Goal: Find specific fact: Find specific fact

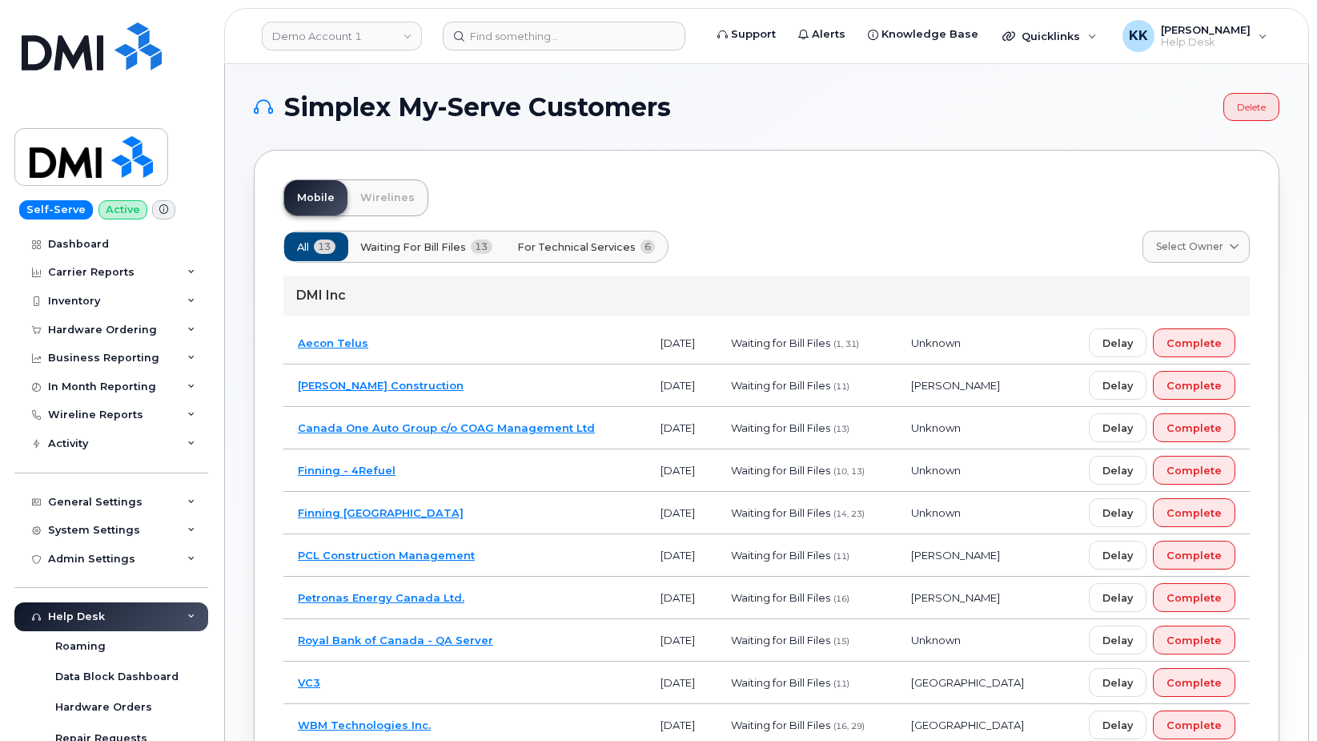
click at [628, 433] on td "Canada One Auto Group c/o COAG Management Ltd" at bounding box center [464, 428] width 363 height 42
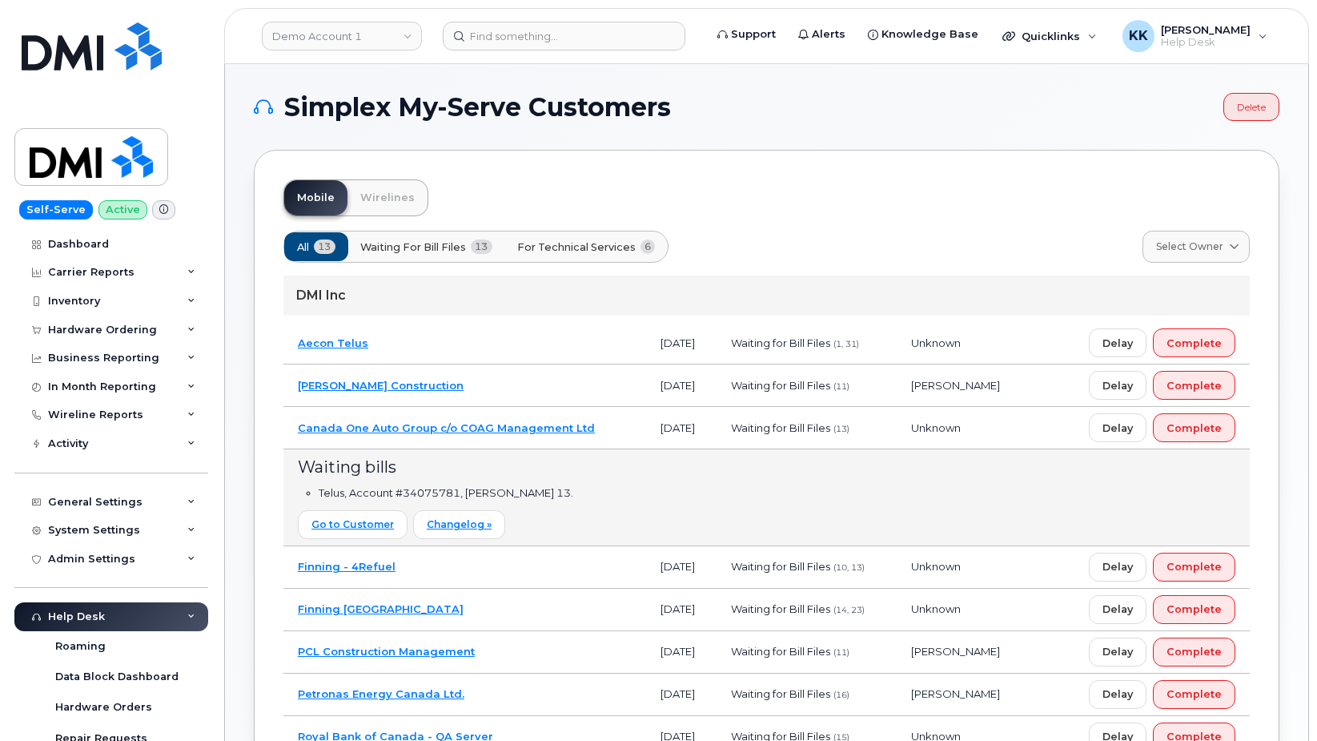
click at [626, 426] on td "Canada One Auto Group c/o COAG Management Ltd" at bounding box center [464, 428] width 363 height 42
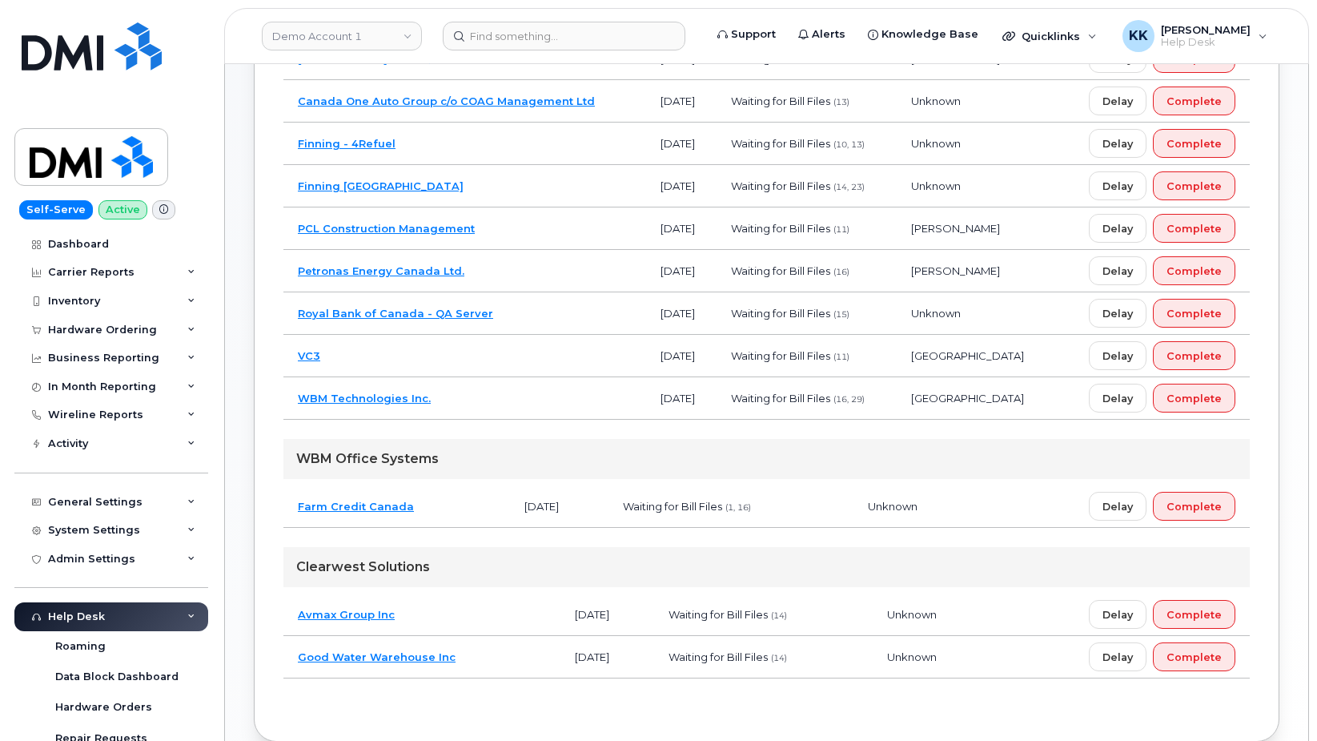
scroll to position [408, 0]
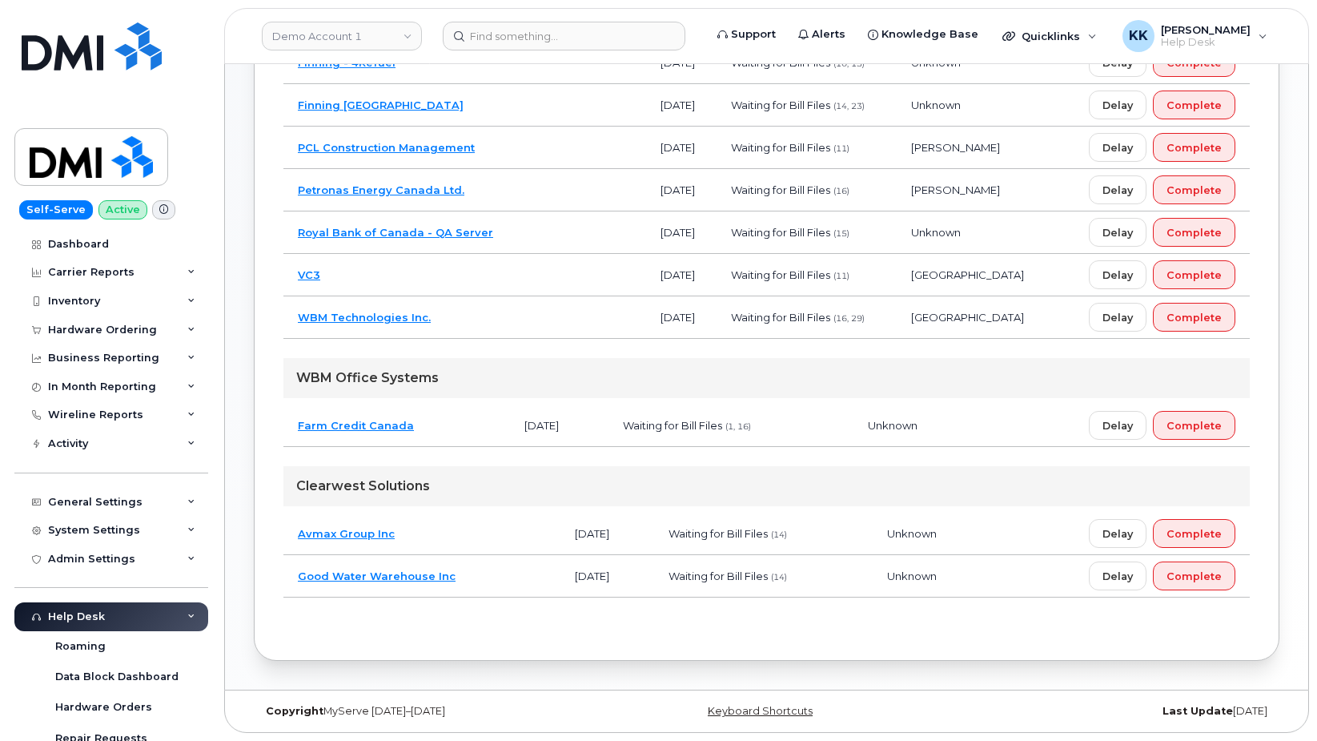
click at [449, 530] on td "Avmax Group Inc" at bounding box center [421, 533] width 277 height 42
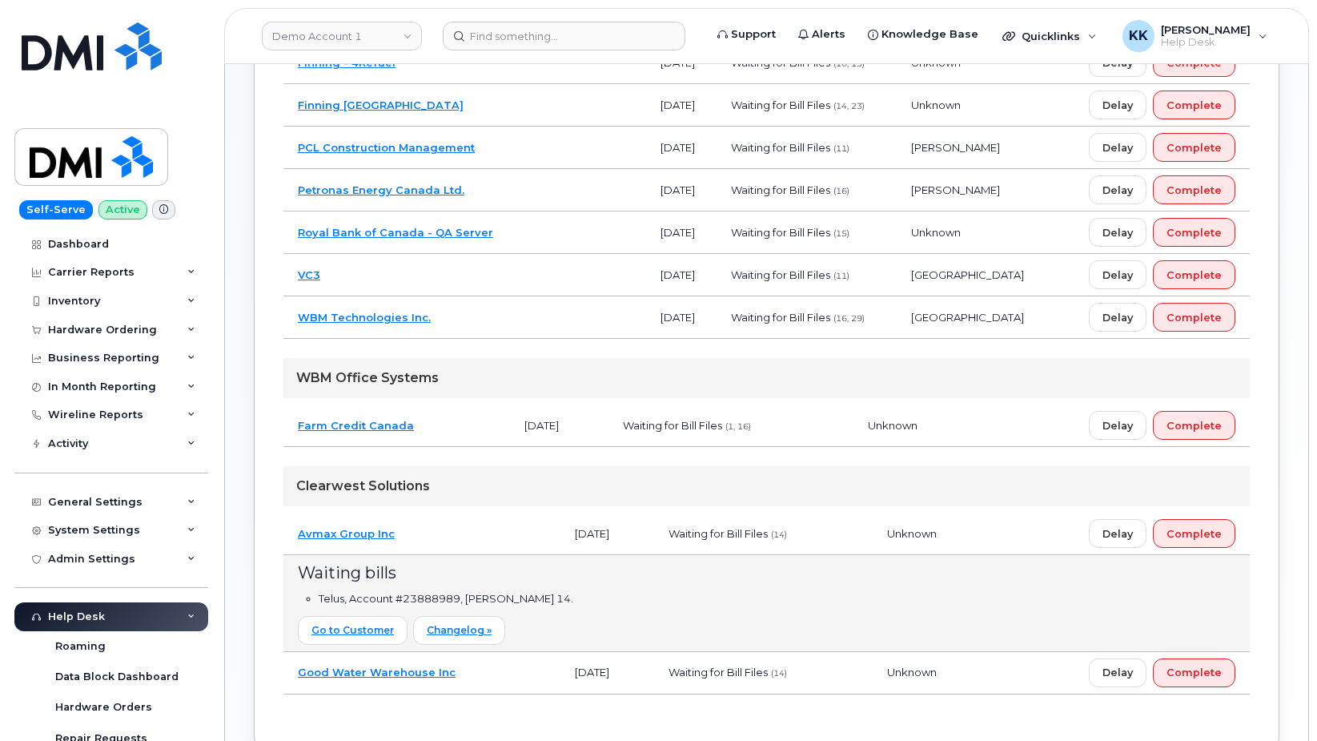
click at [459, 422] on td "Farm Credit Canada" at bounding box center [396, 425] width 227 height 42
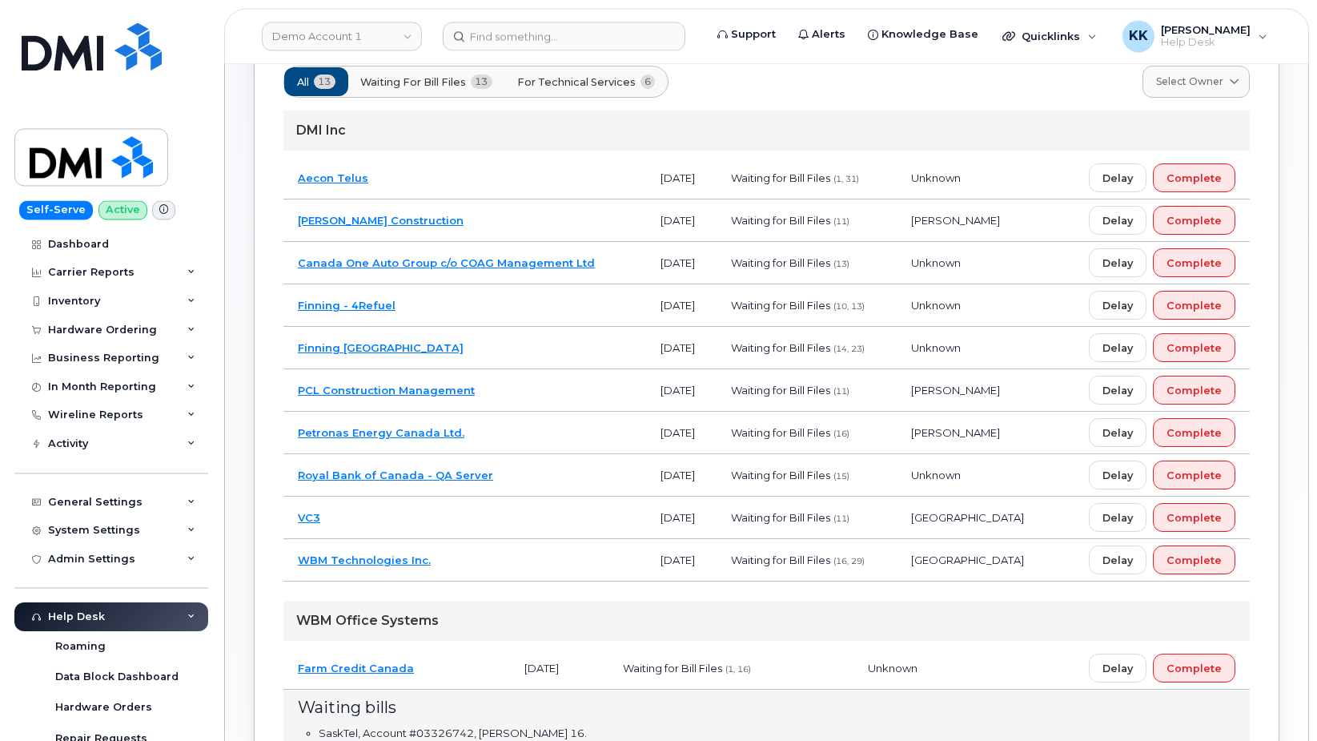
scroll to position [163, 0]
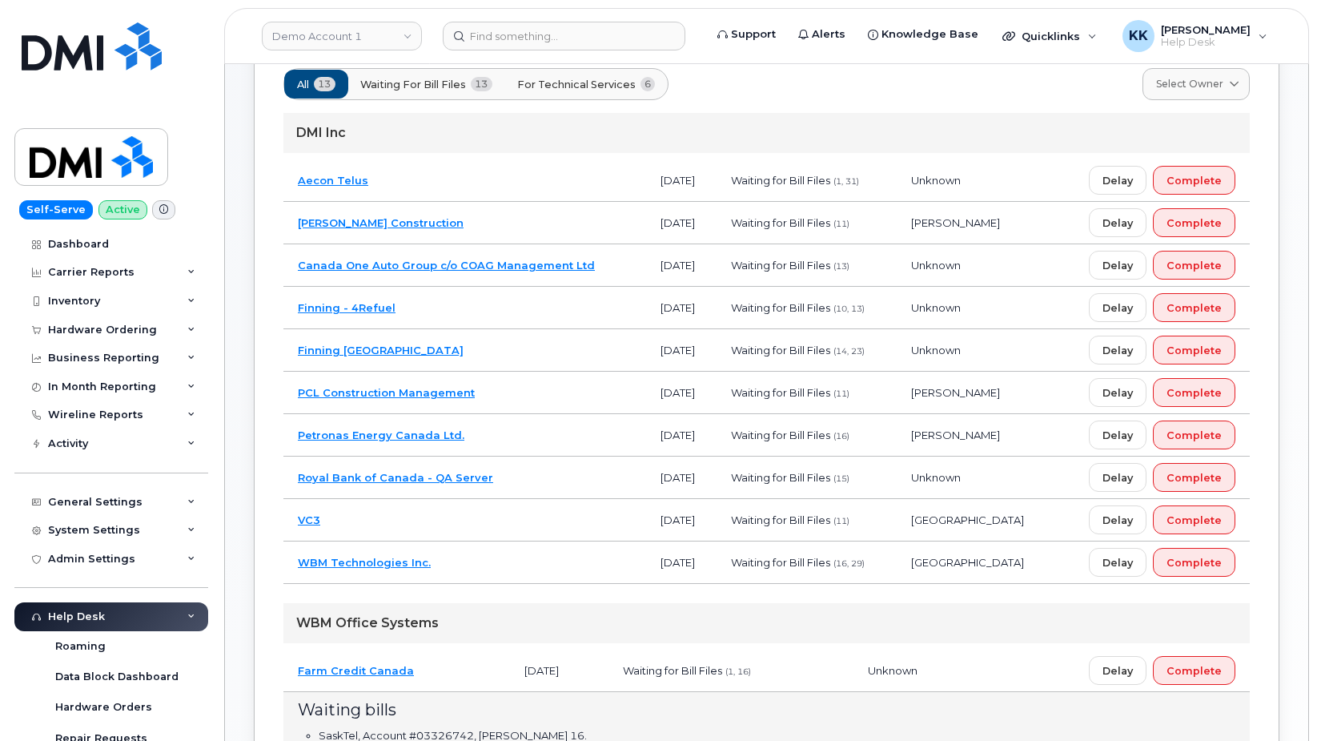
click at [460, 306] on td "Finning - 4Refuel" at bounding box center [464, 308] width 363 height 42
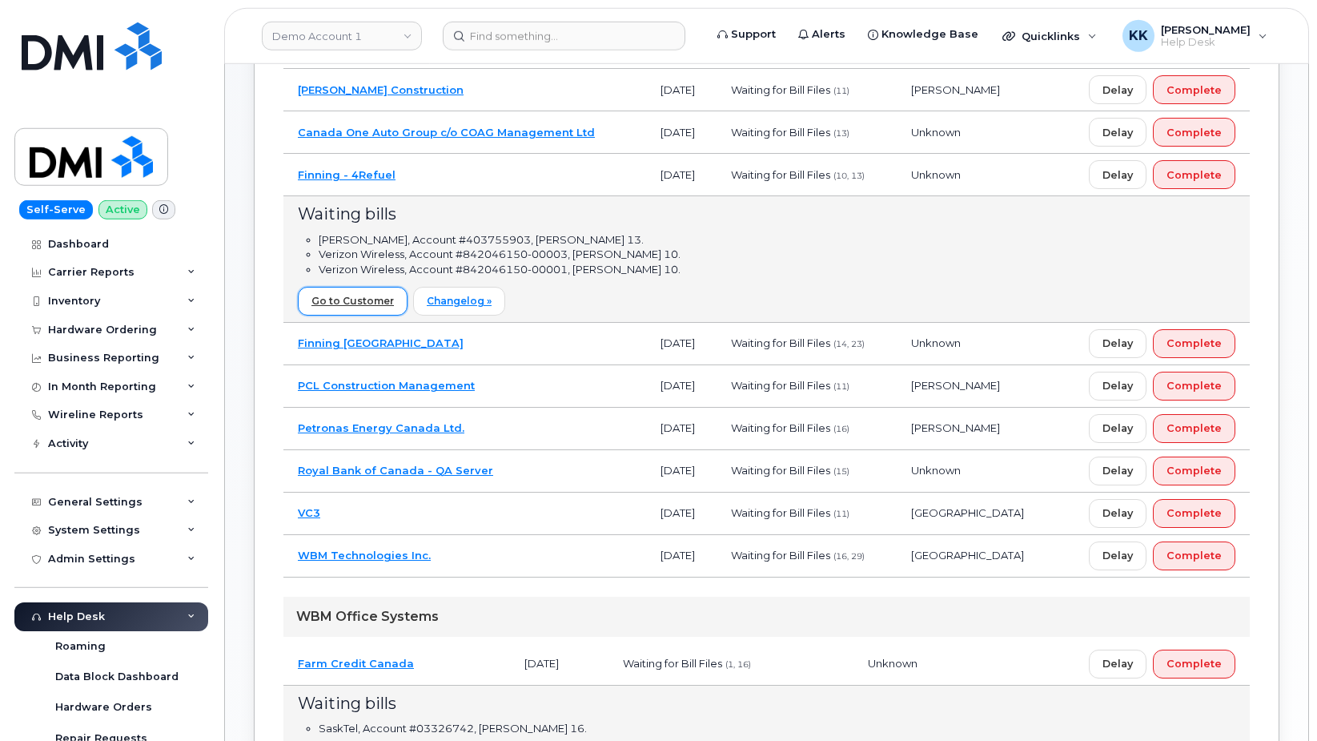
scroll to position [652, 0]
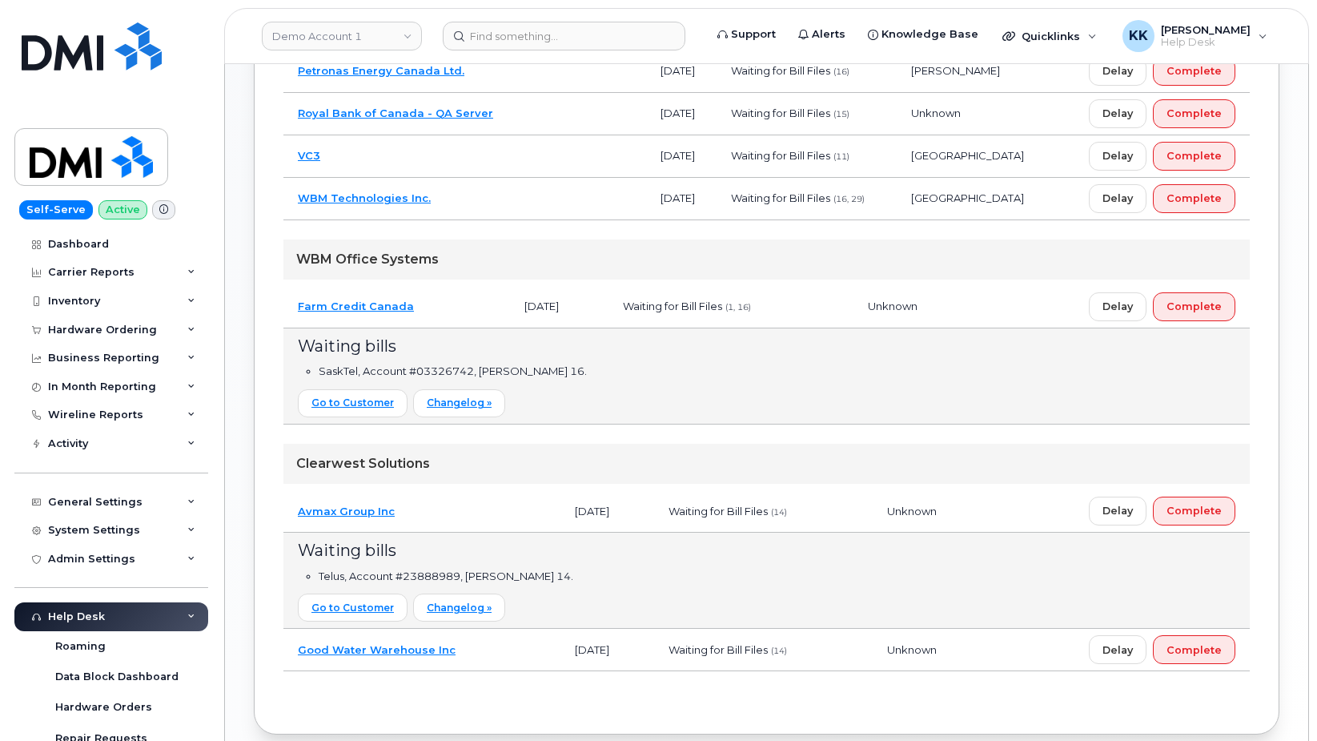
click at [484, 656] on td "Good Water Warehouse Inc" at bounding box center [421, 649] width 277 height 42
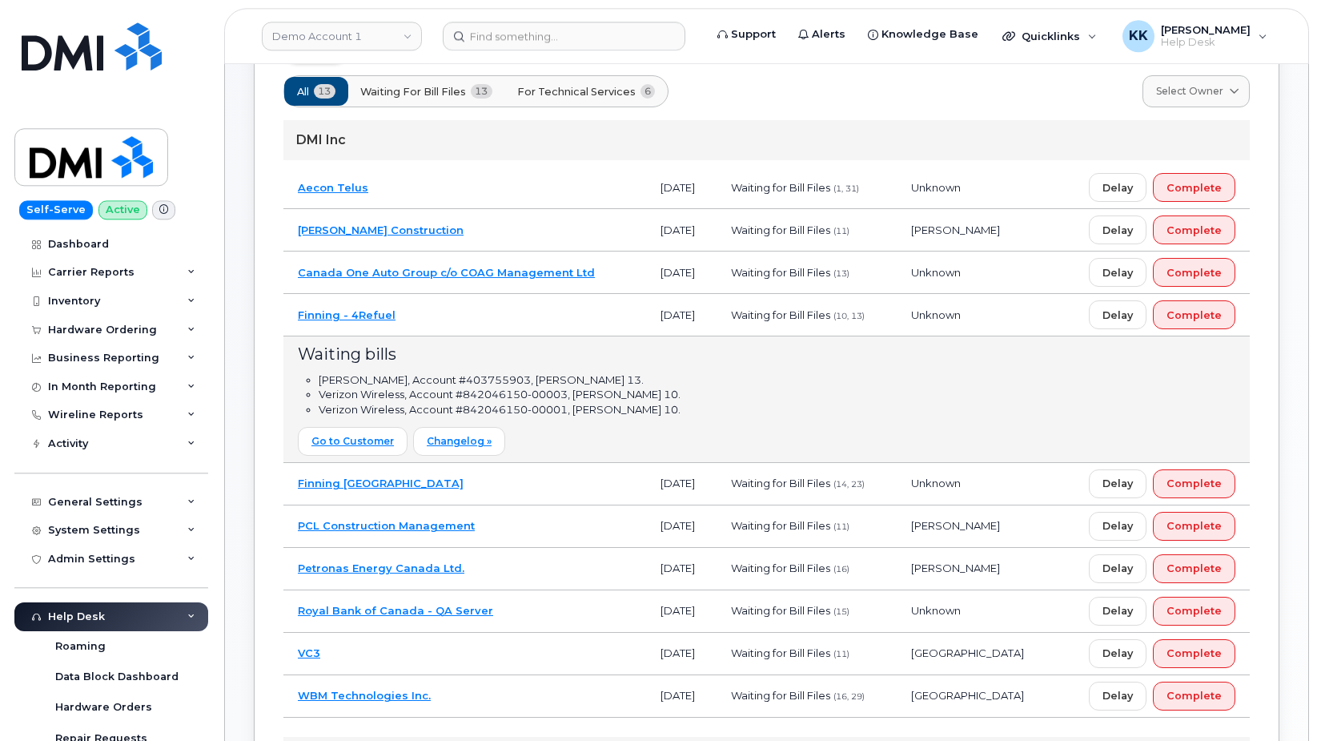
scroll to position [90, 0]
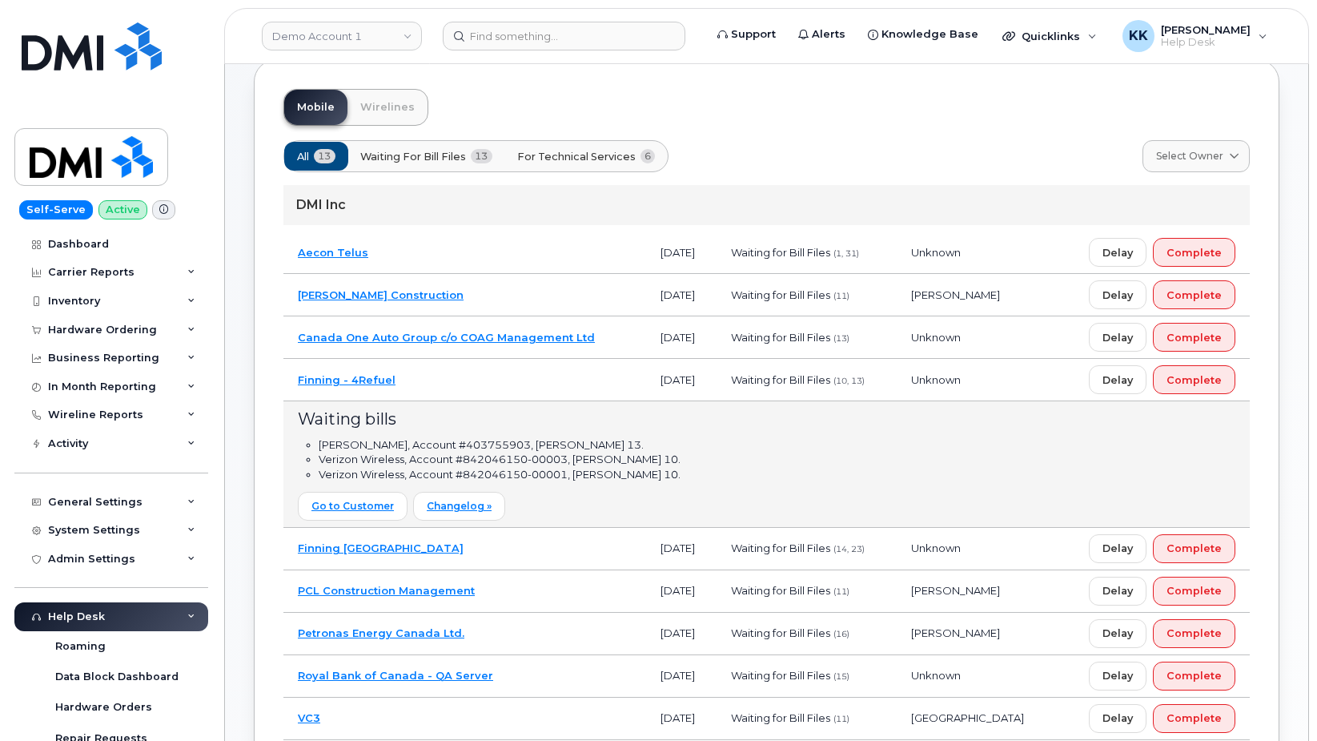
click at [508, 256] on td "Aecon Telus" at bounding box center [464, 252] width 363 height 42
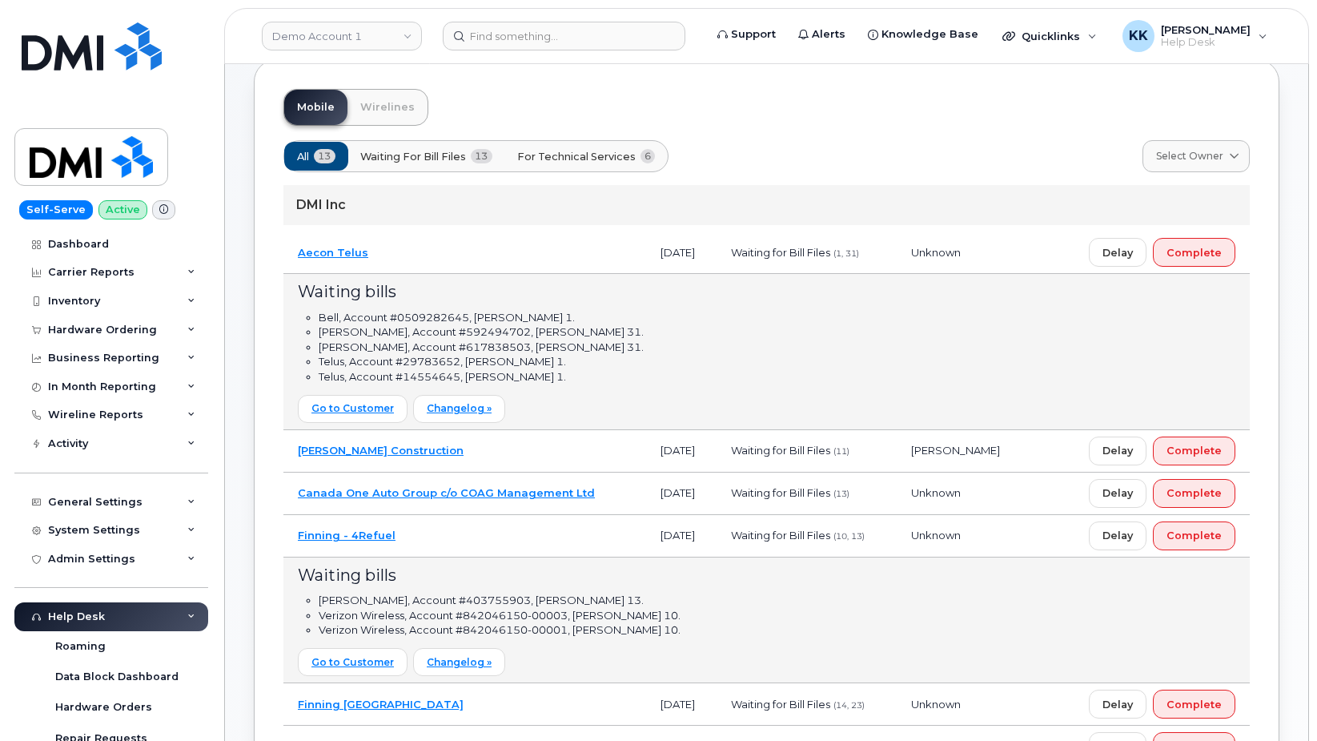
click at [446, 254] on td "Aecon Telus" at bounding box center [464, 252] width 363 height 42
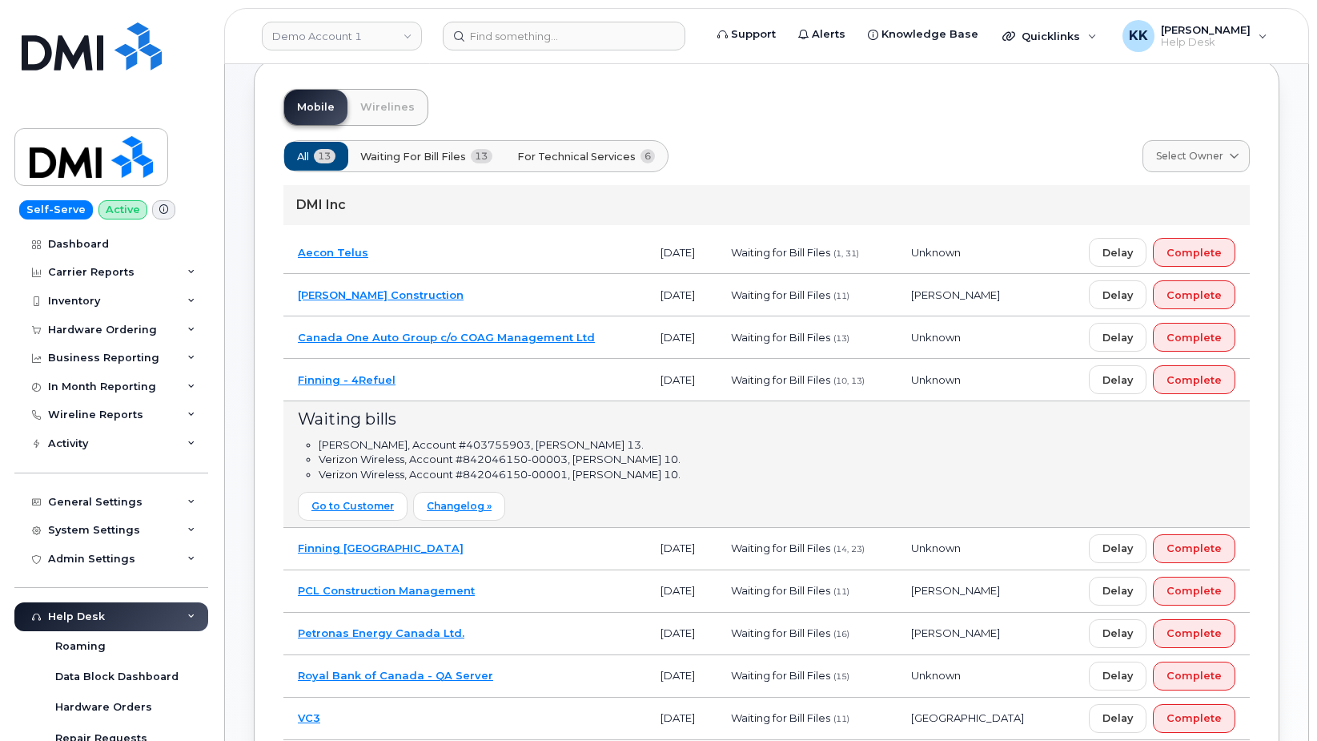
click at [489, 541] on td "Finning Canada" at bounding box center [464, 549] width 363 height 42
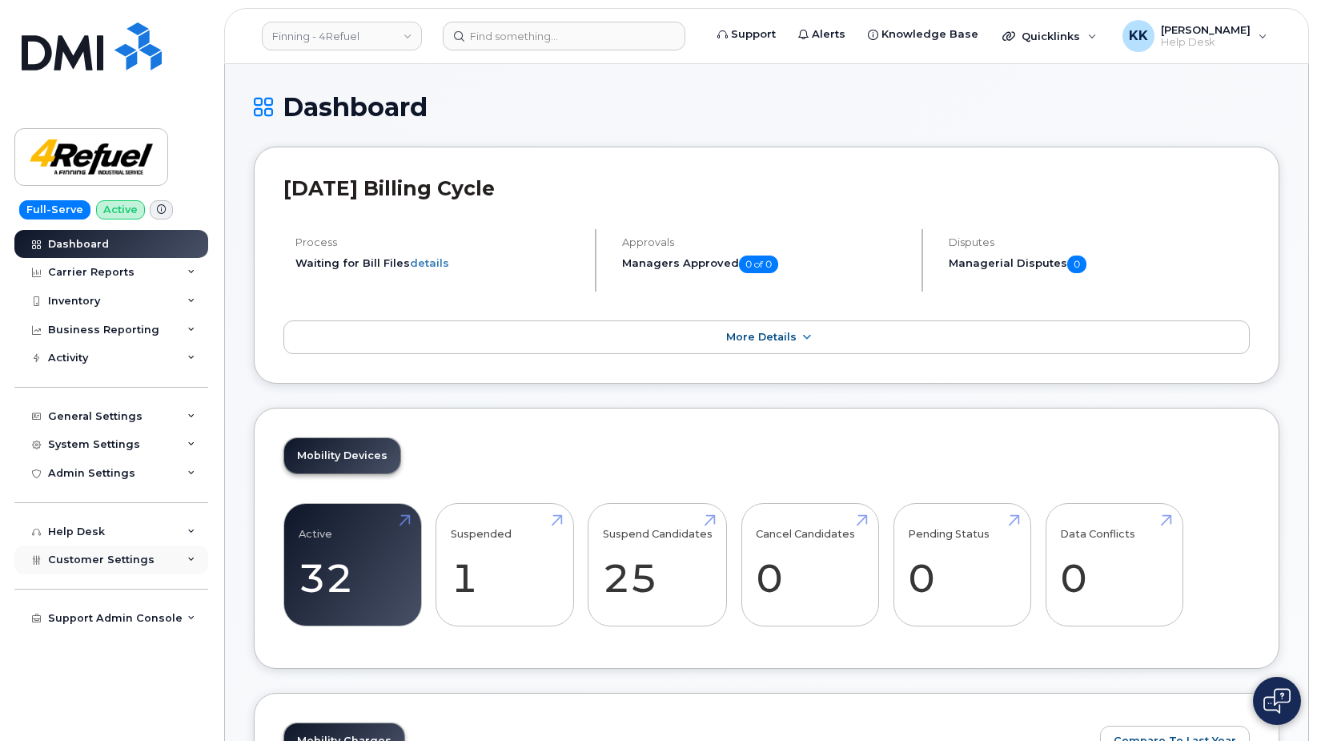
click at [101, 554] on span "Customer Settings" at bounding box center [101, 559] width 106 height 12
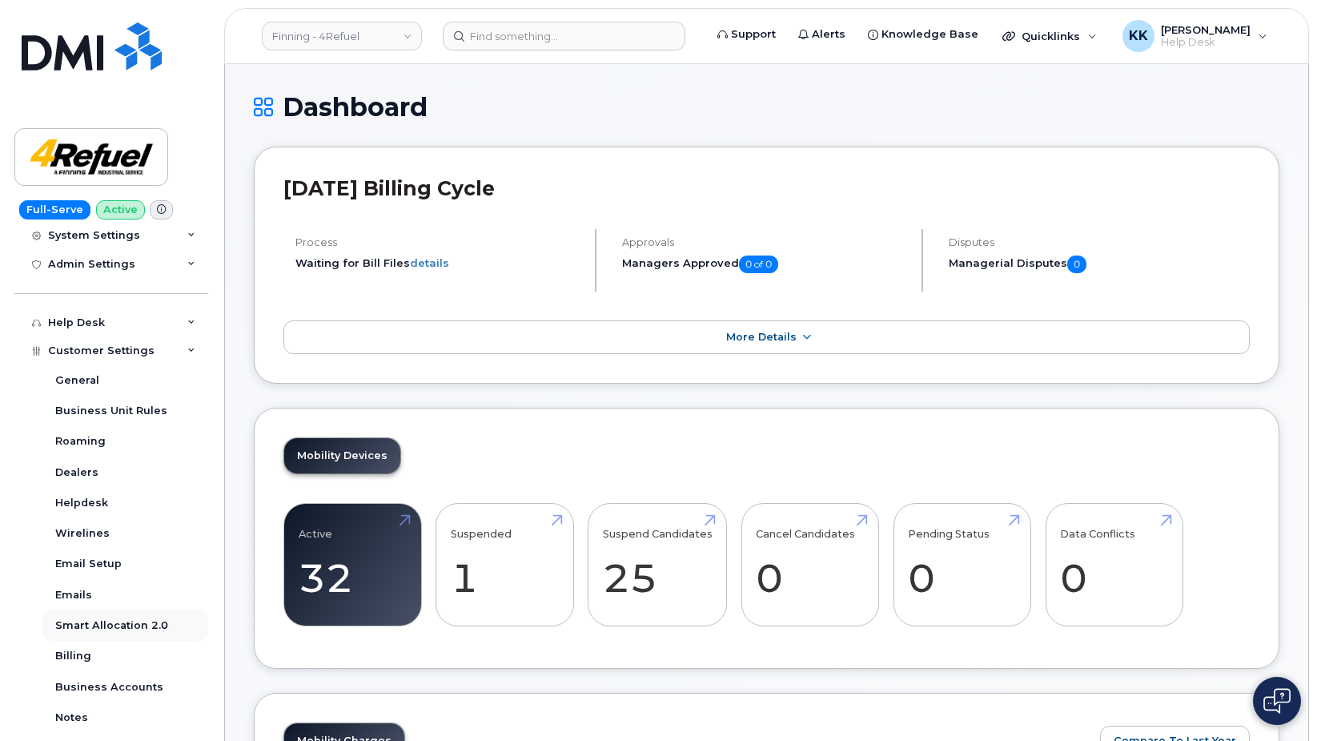
scroll to position [231, 0]
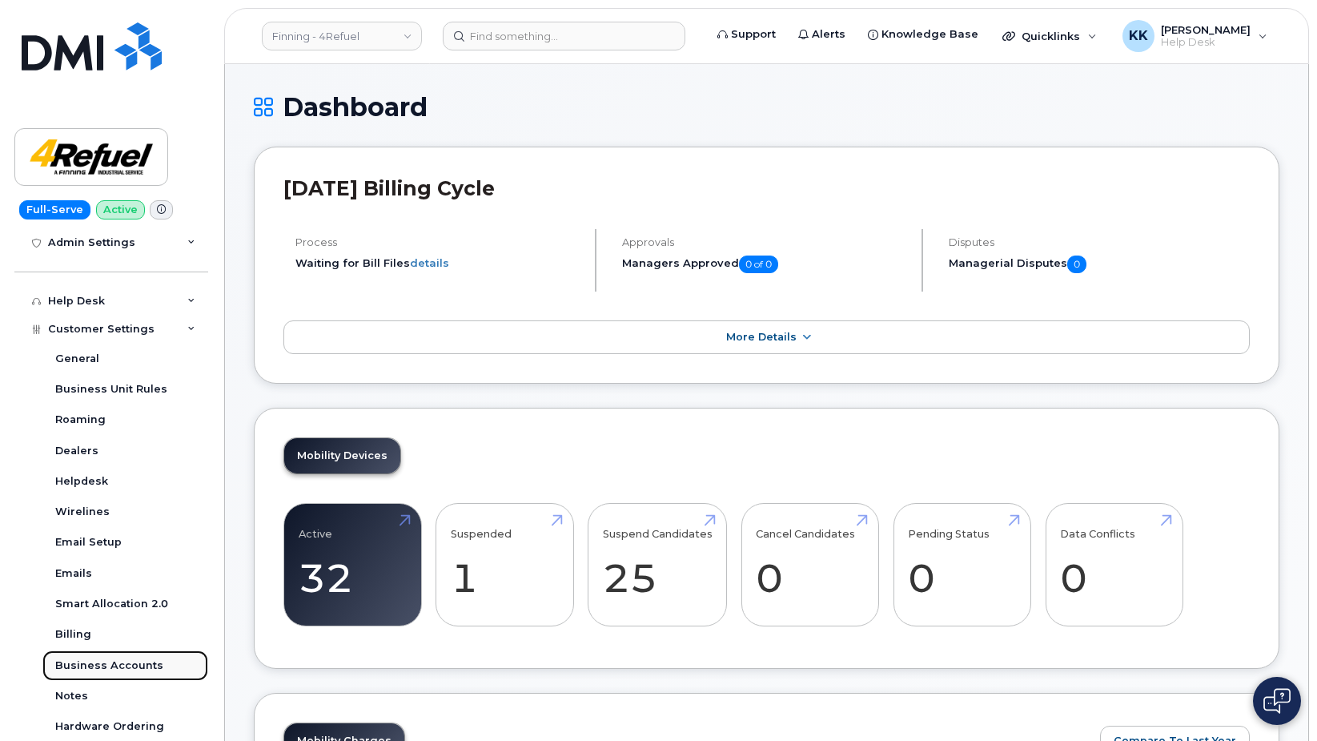
click at [117, 664] on div "Business Accounts" at bounding box center [109, 665] width 108 height 14
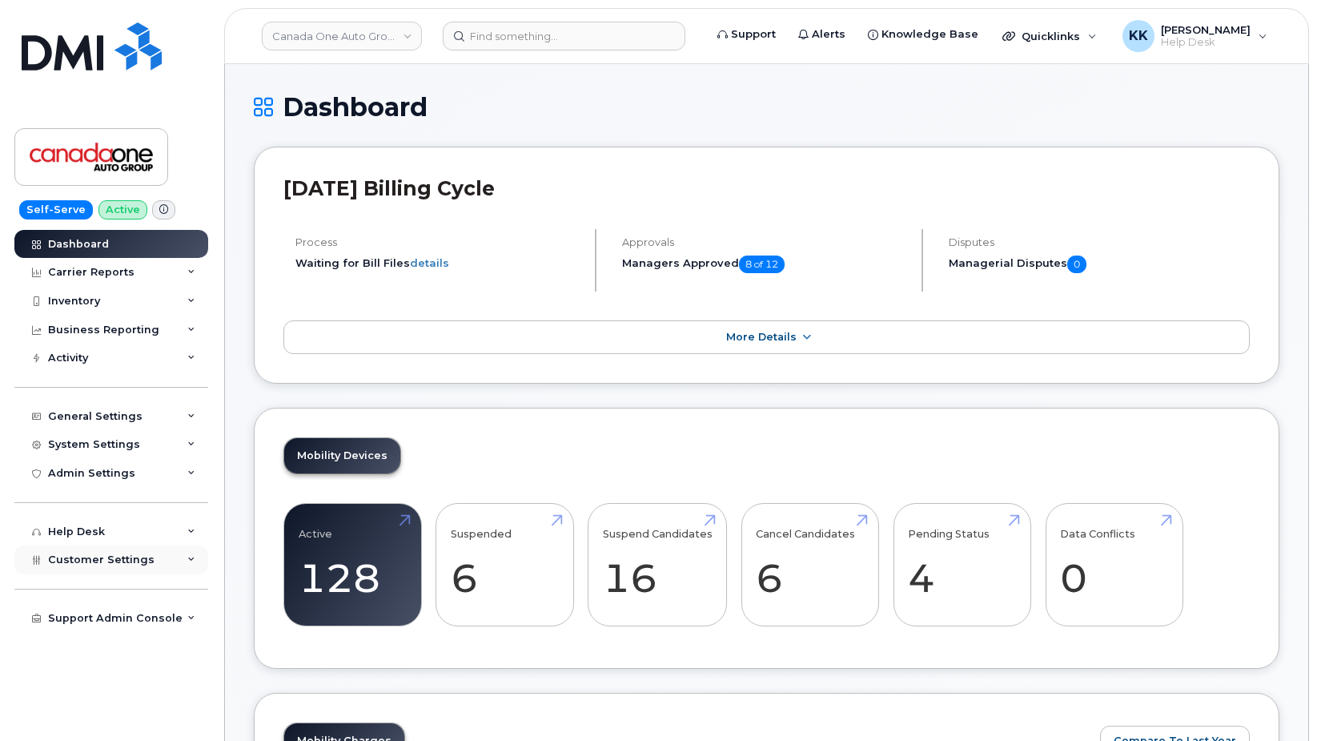
click at [135, 549] on div "Customer Settings" at bounding box center [111, 559] width 194 height 29
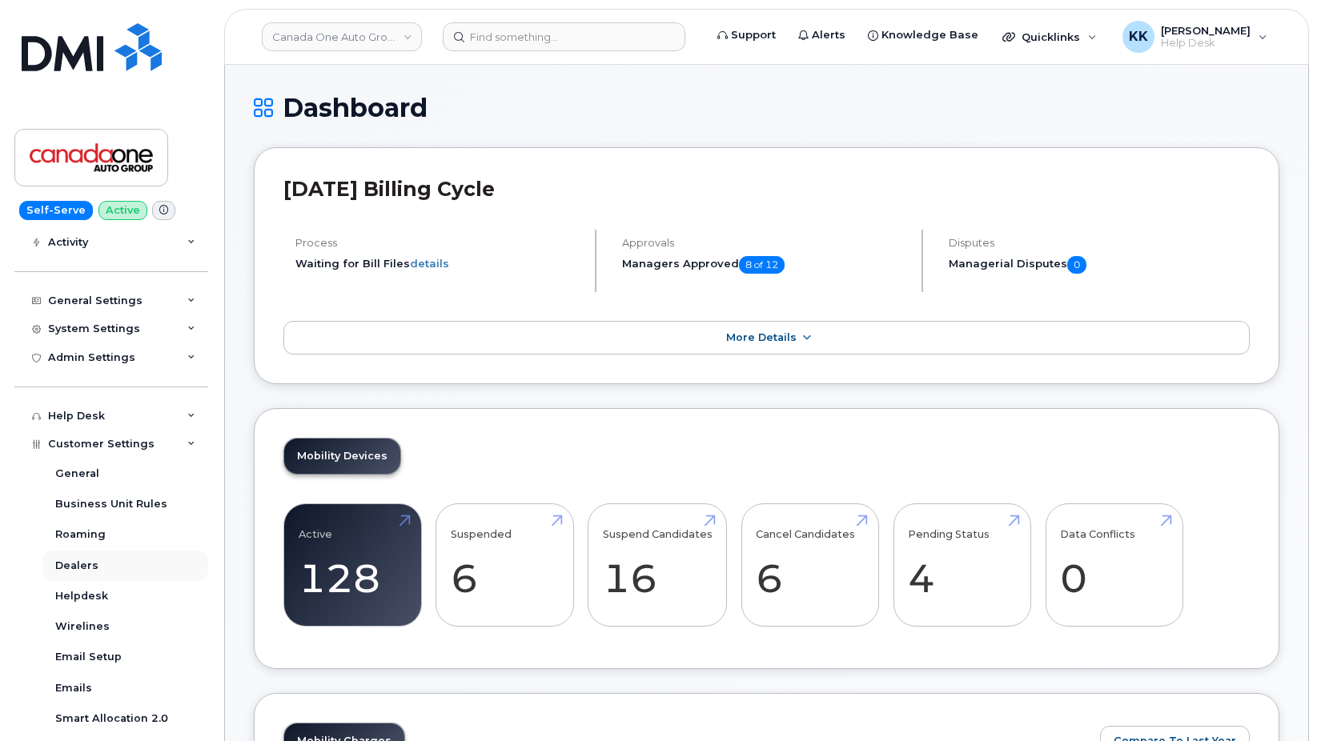
scroll to position [231, 0]
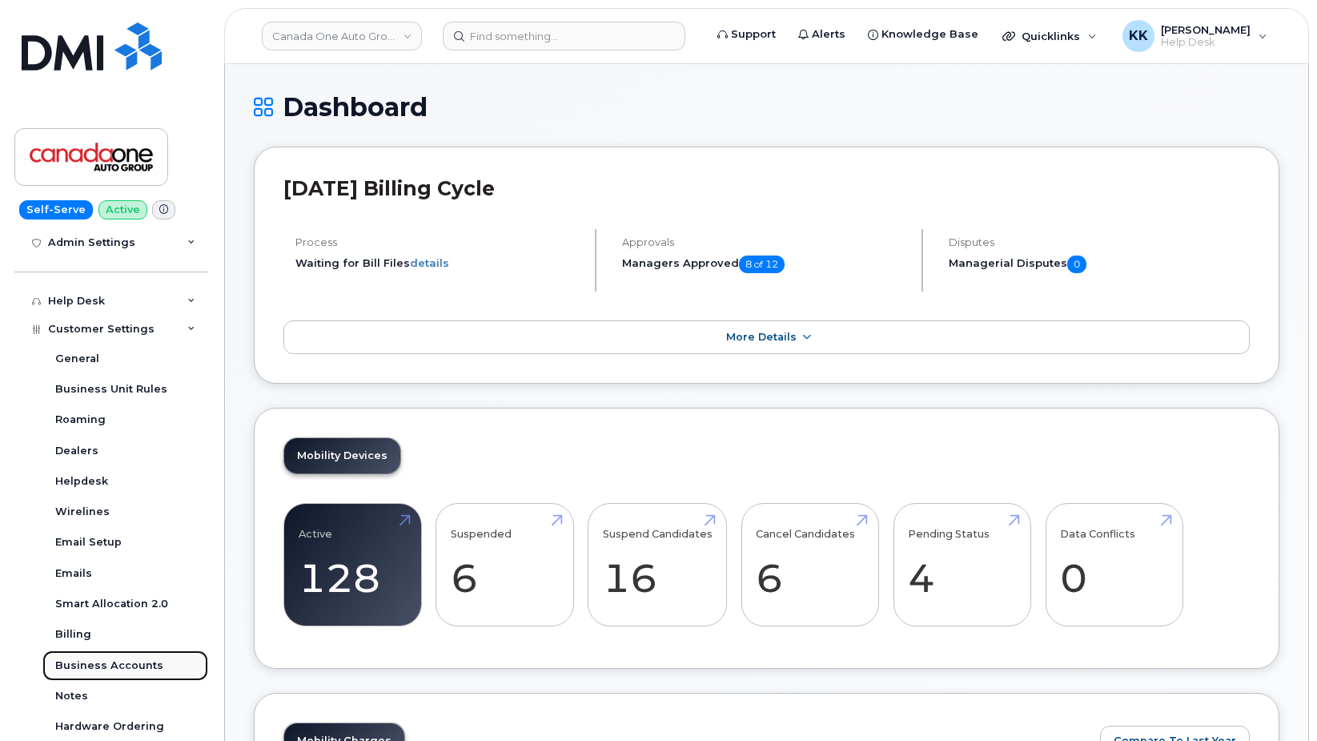
click at [114, 668] on div "Business Accounts" at bounding box center [109, 665] width 108 height 14
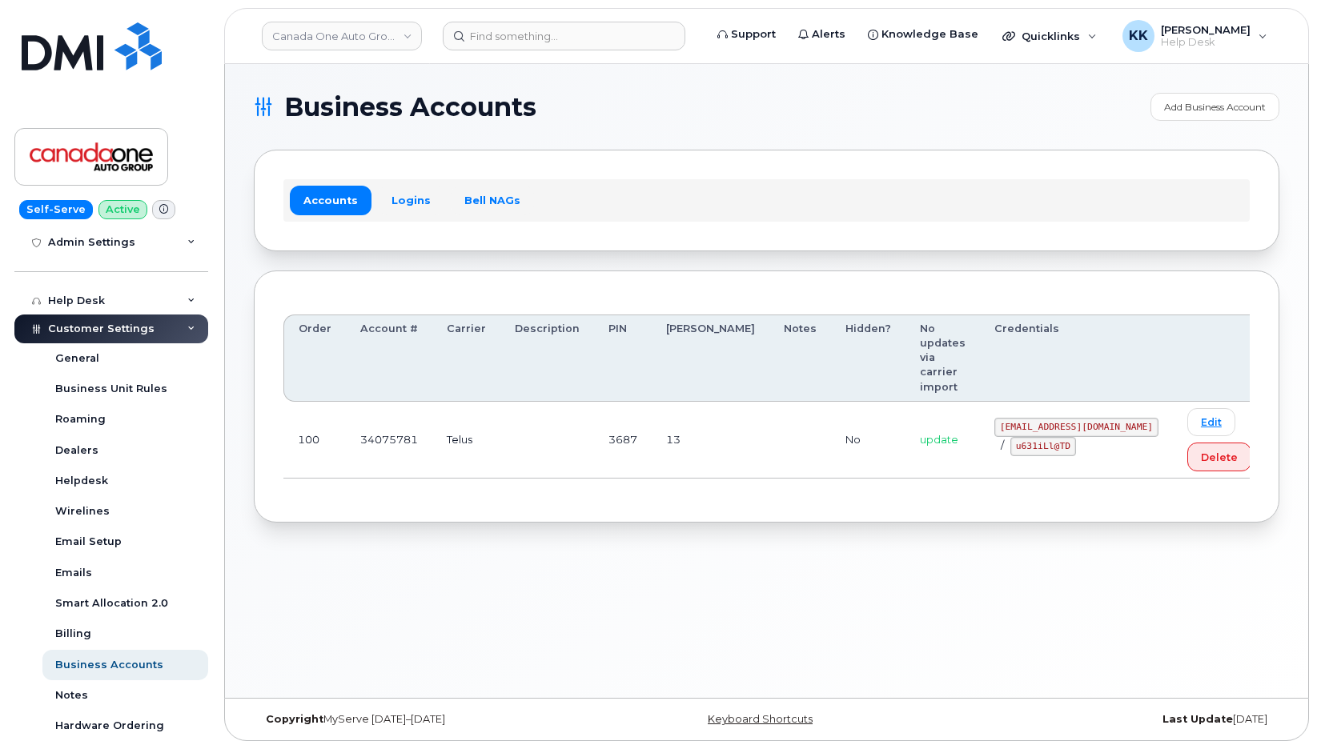
click at [403, 219] on div "Accounts Logins Bell NAGs" at bounding box center [766, 200] width 966 height 42
click at [410, 200] on link "Logins" at bounding box center [411, 200] width 66 height 29
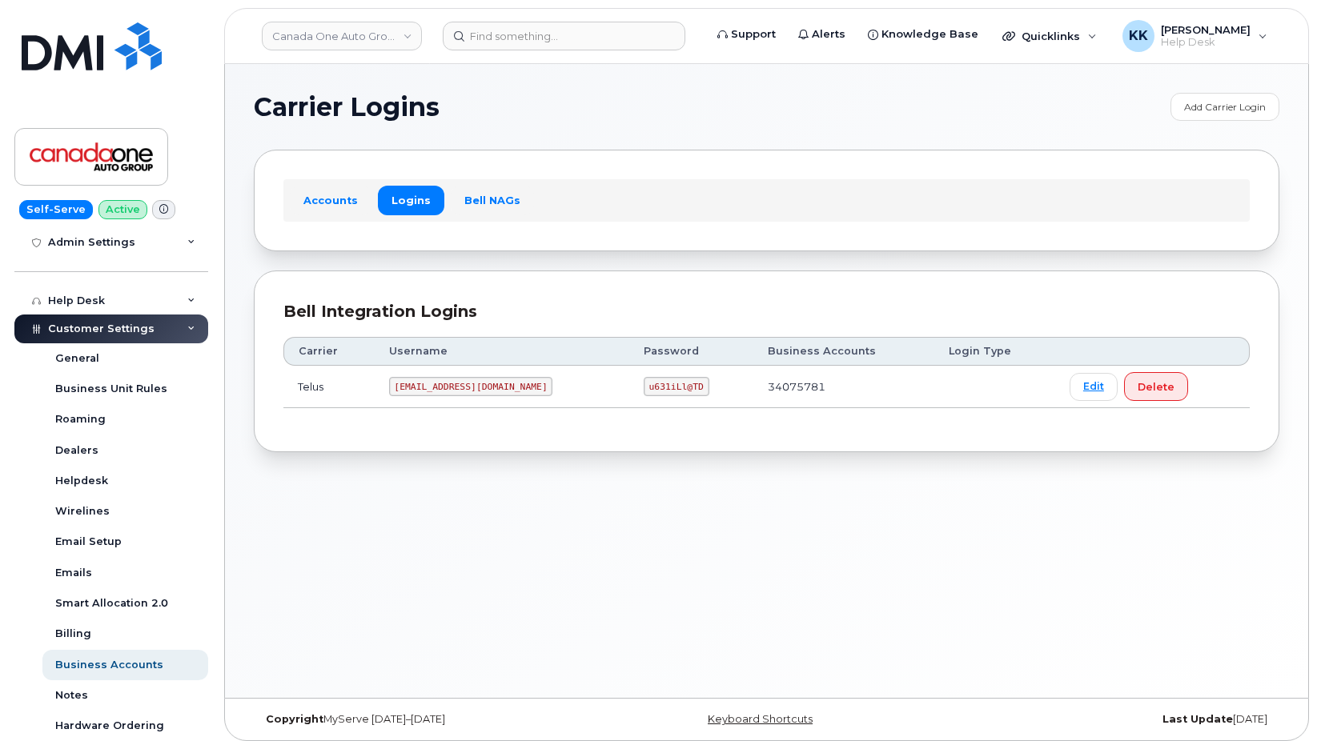
click at [423, 383] on code "coag@myserve.co" at bounding box center [471, 386] width 164 height 19
click at [644, 383] on code "u631iLl@TD" at bounding box center [677, 386] width 66 height 19
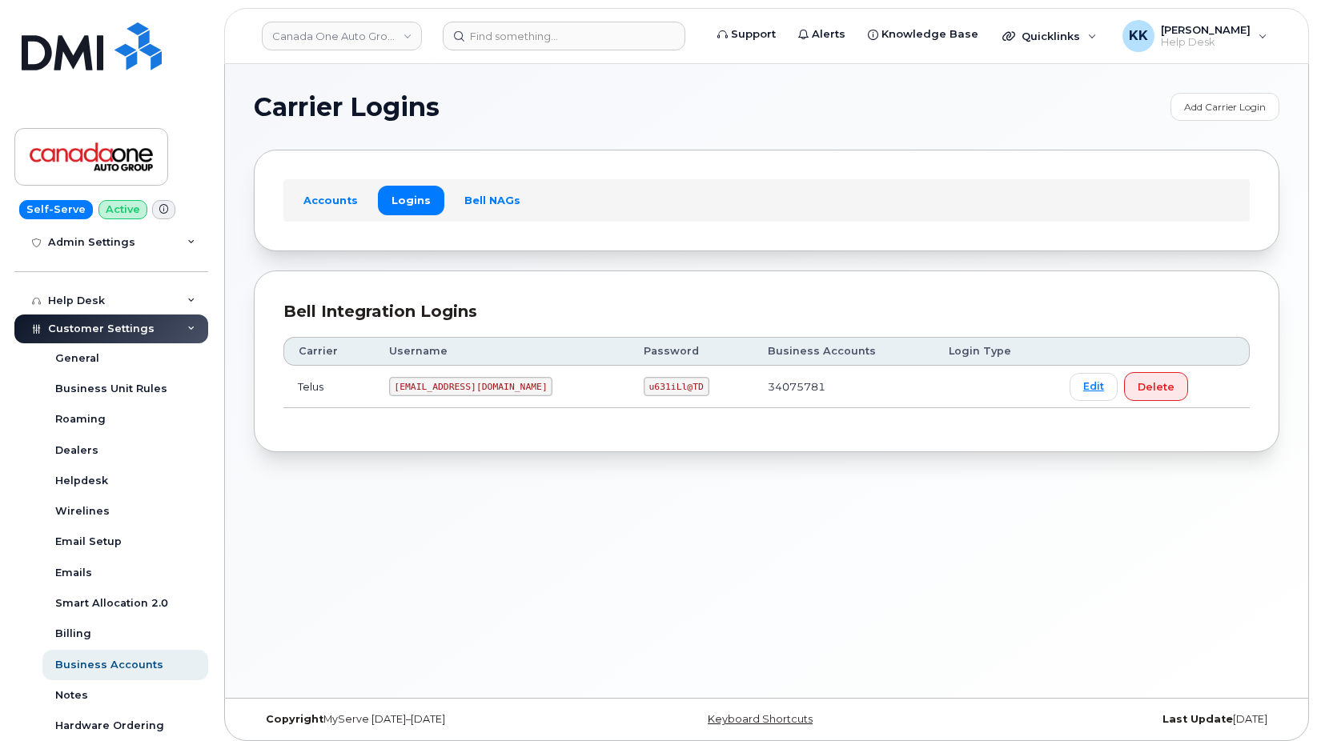
click at [644, 383] on code "u631iLl@TD" at bounding box center [677, 386] width 66 height 19
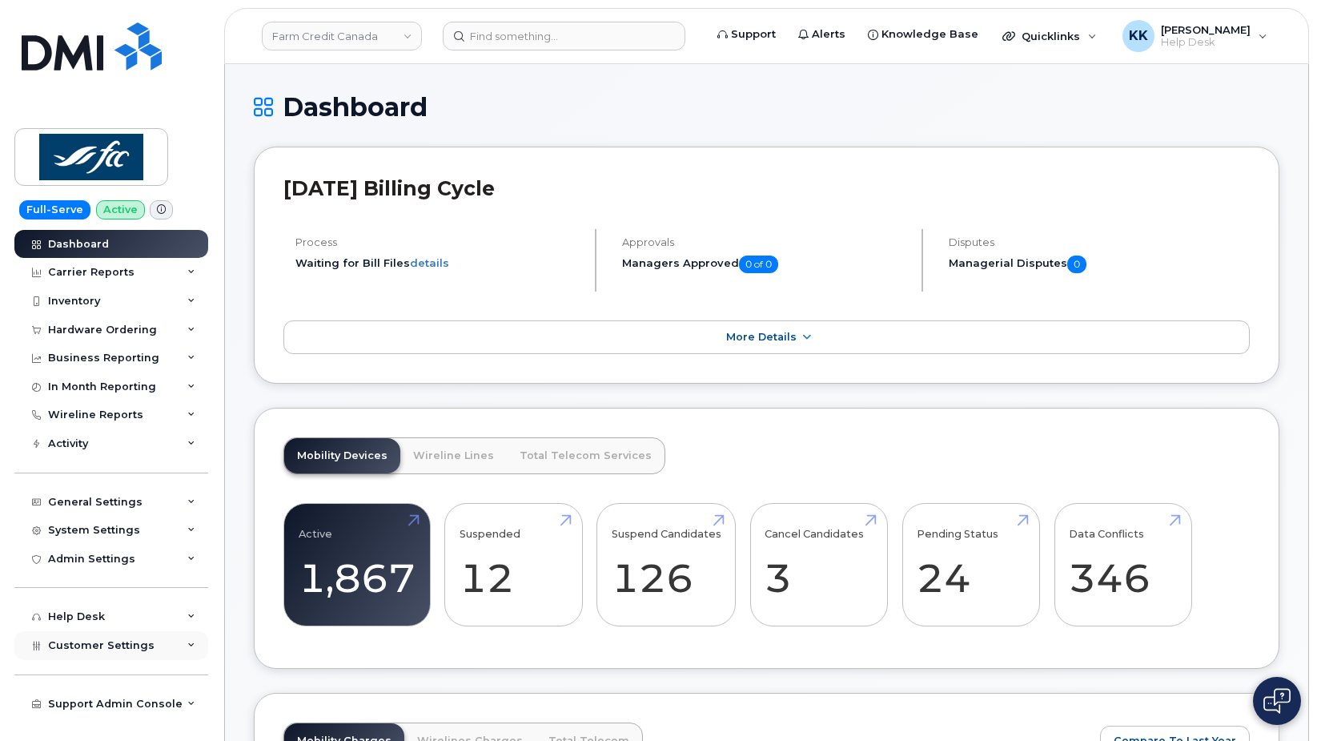
click at [107, 644] on span "Customer Settings" at bounding box center [101, 645] width 106 height 12
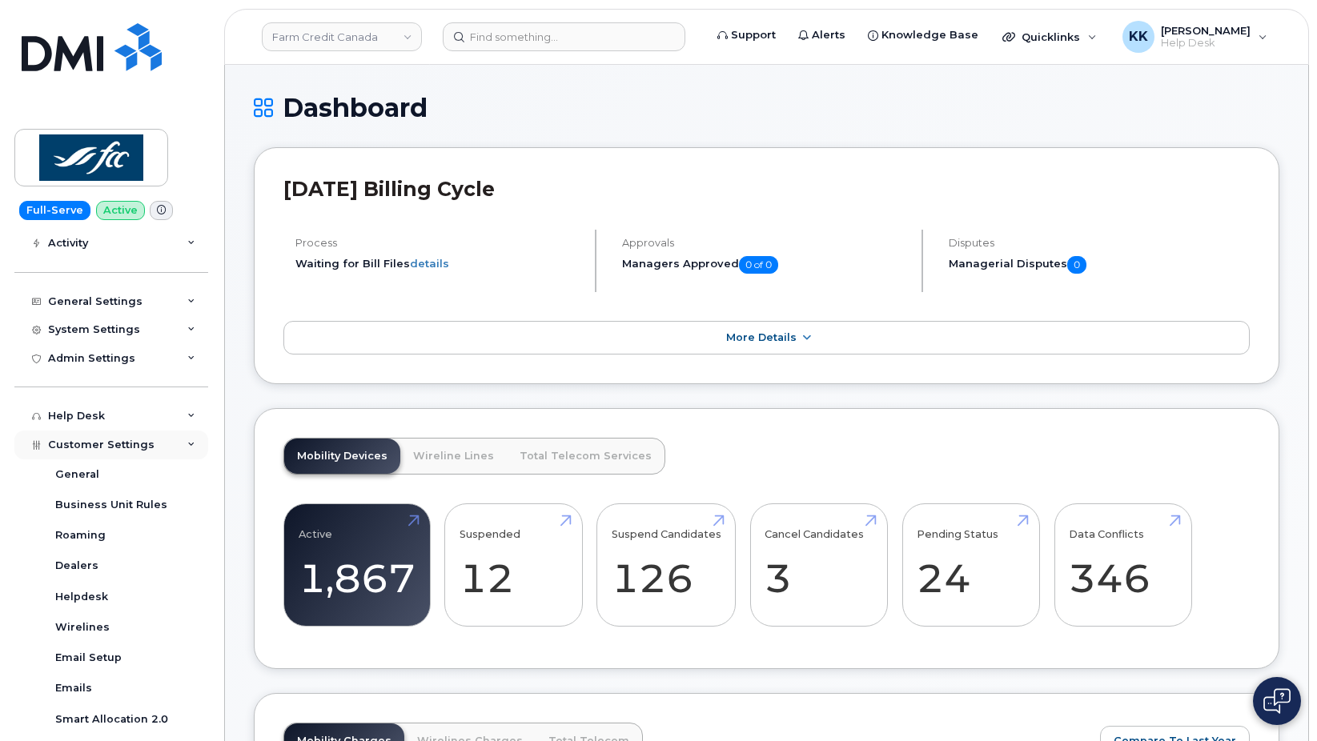
scroll to position [307, 0]
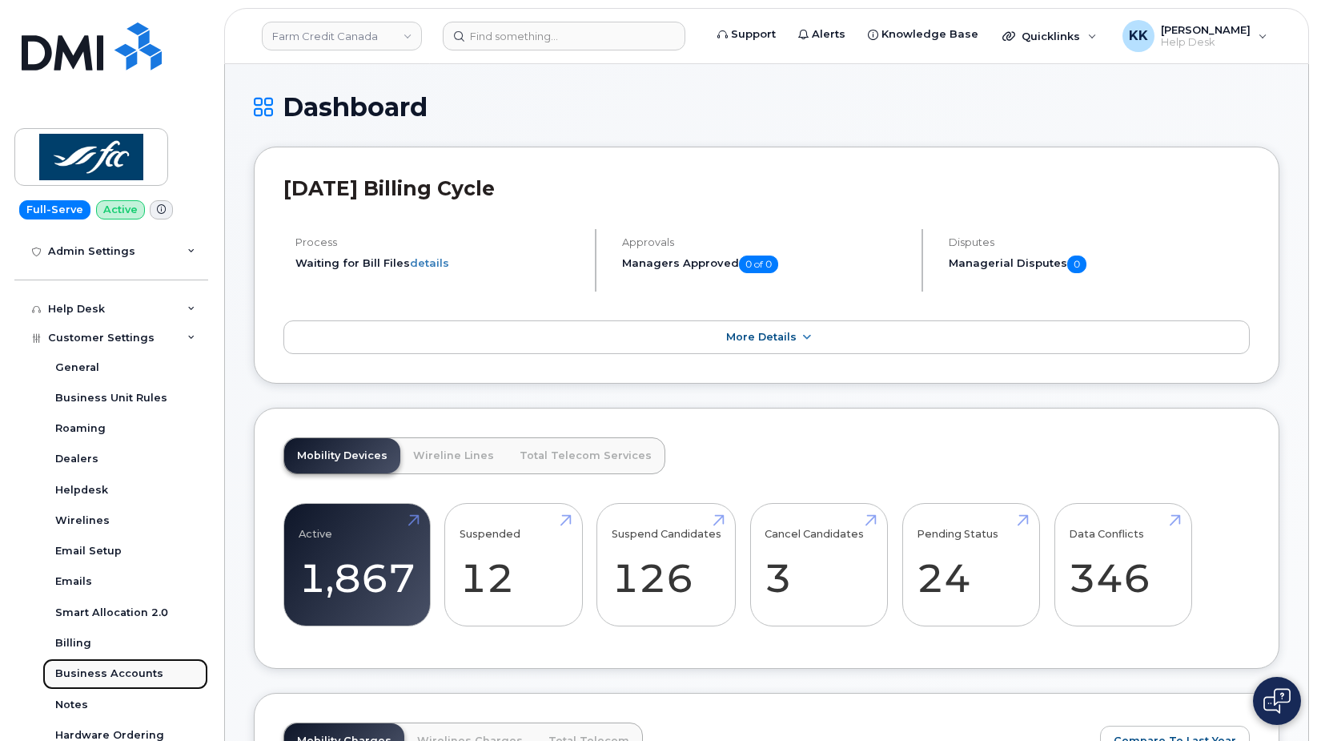
click at [115, 673] on div "Business Accounts" at bounding box center [109, 673] width 108 height 14
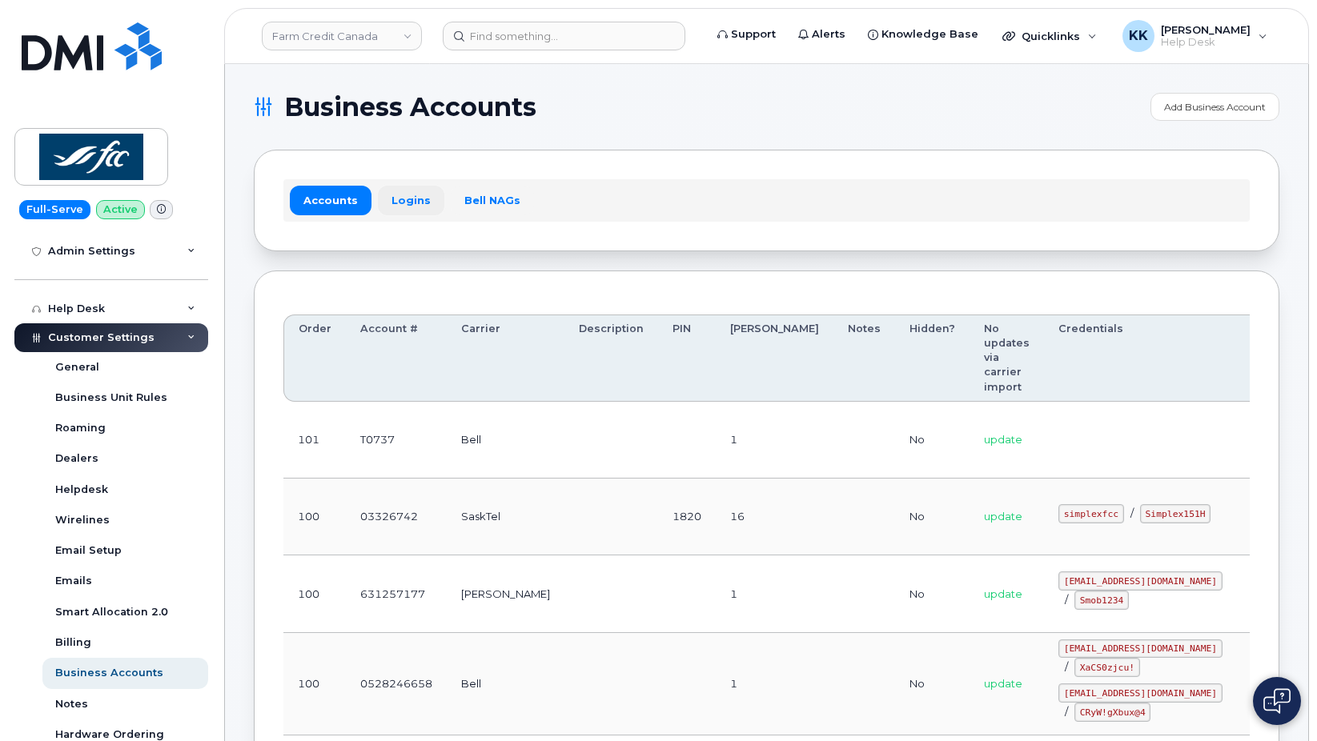
click at [398, 199] on link "Logins" at bounding box center [411, 200] width 66 height 29
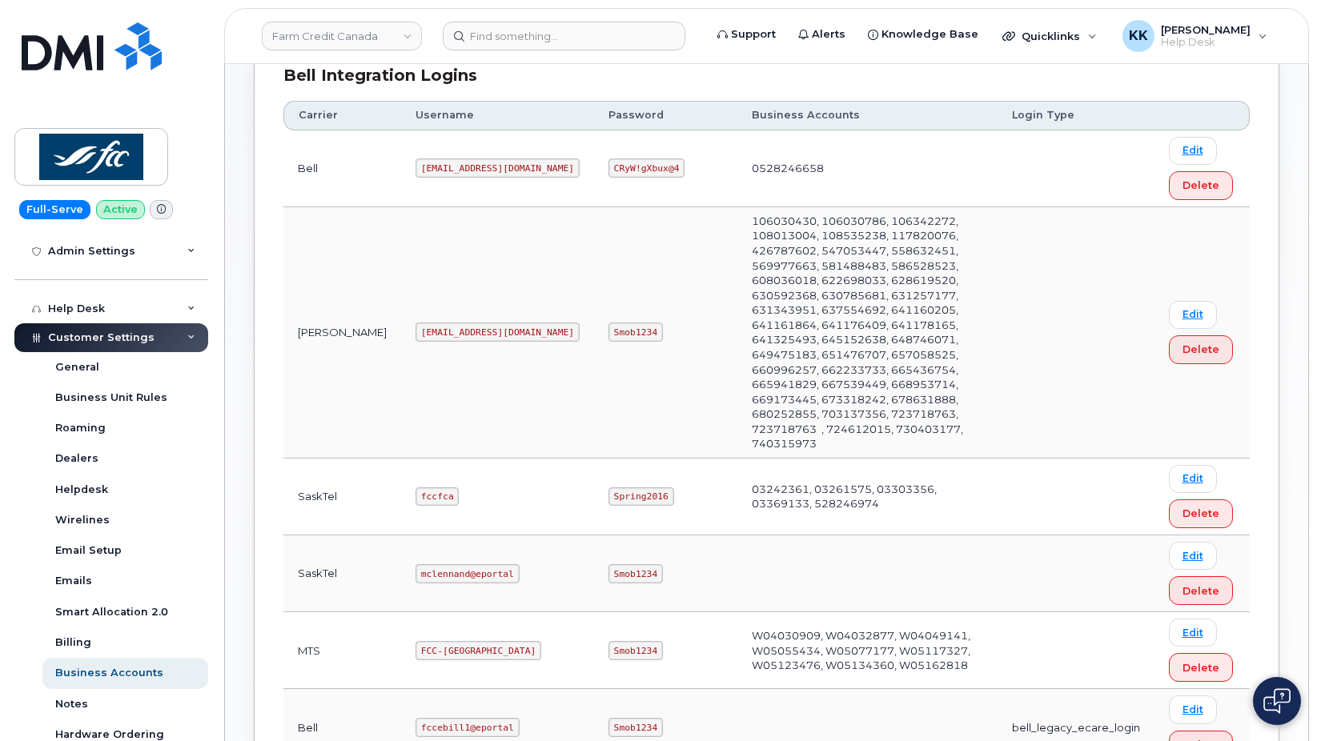
scroll to position [490, 0]
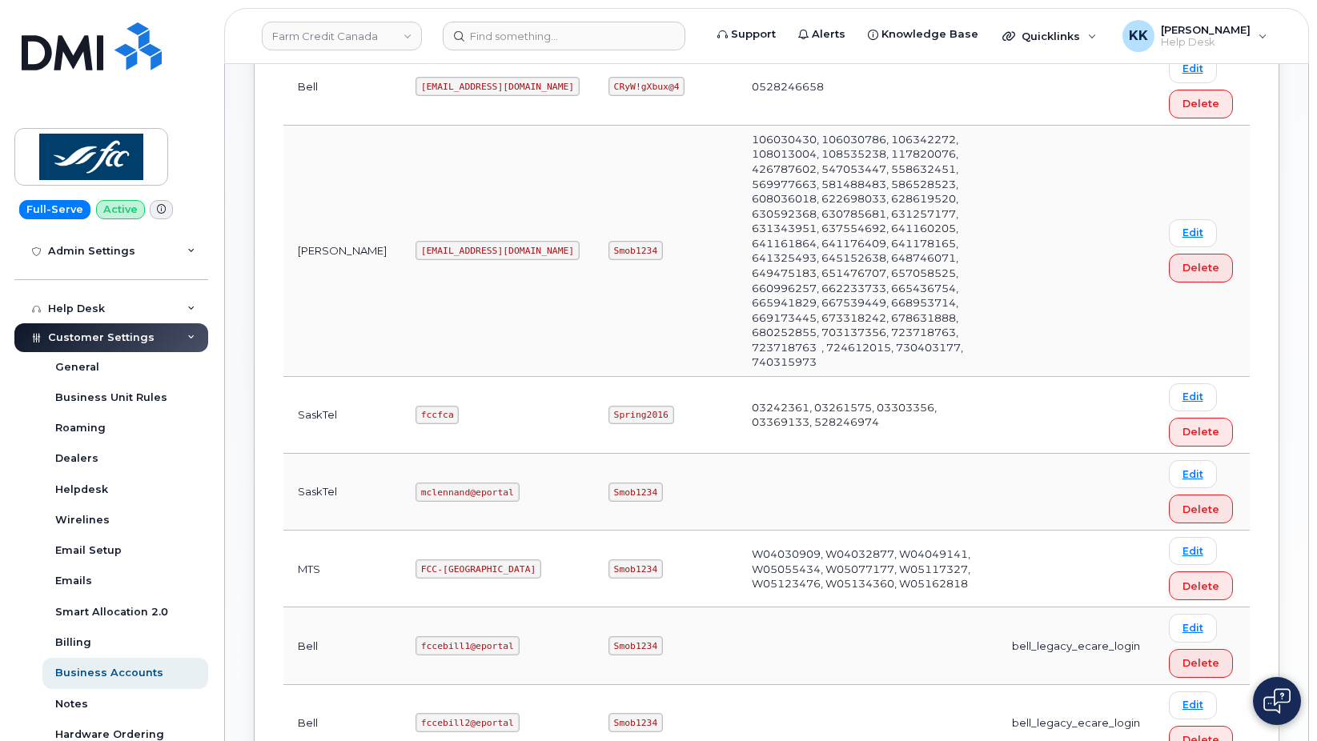
click at [416, 406] on code "fccfca" at bounding box center [437, 415] width 43 height 19
click at [608, 406] on code "Spring2016" at bounding box center [641, 415] width 66 height 19
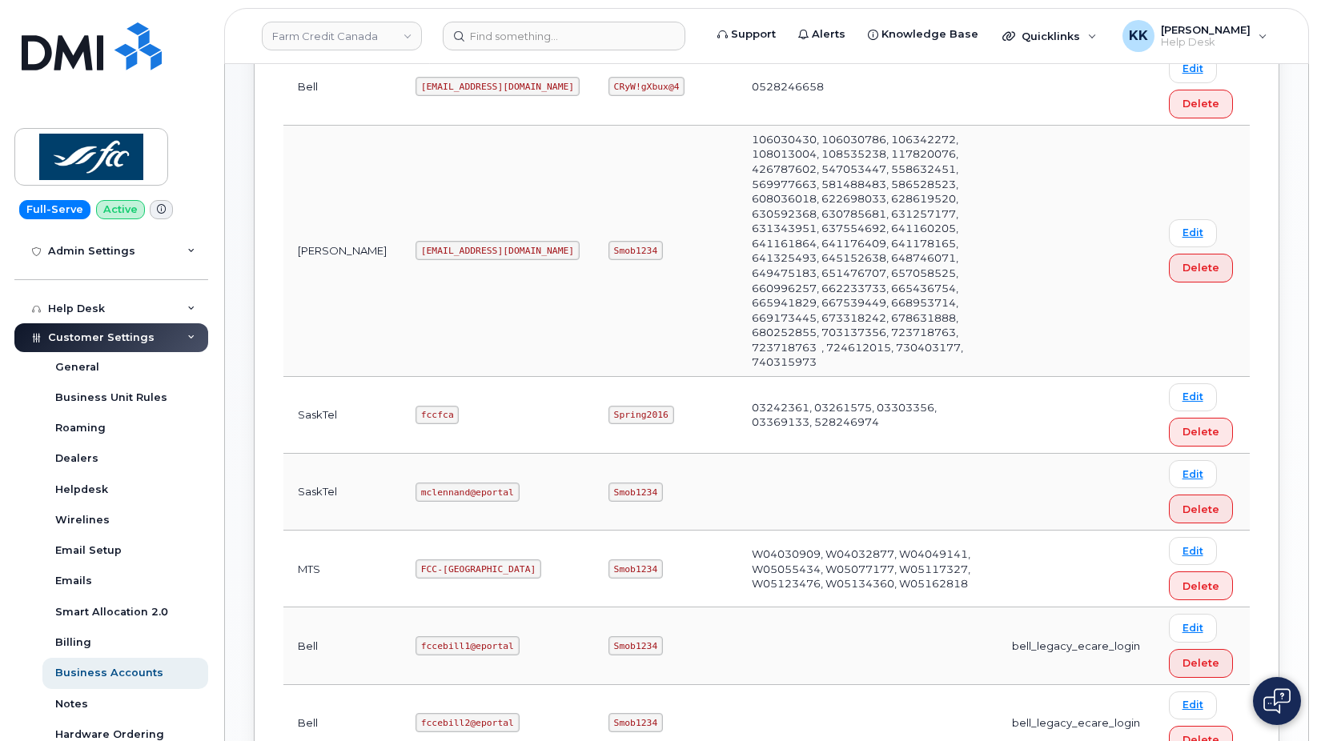
click at [608, 406] on code "Spring2016" at bounding box center [641, 415] width 66 height 19
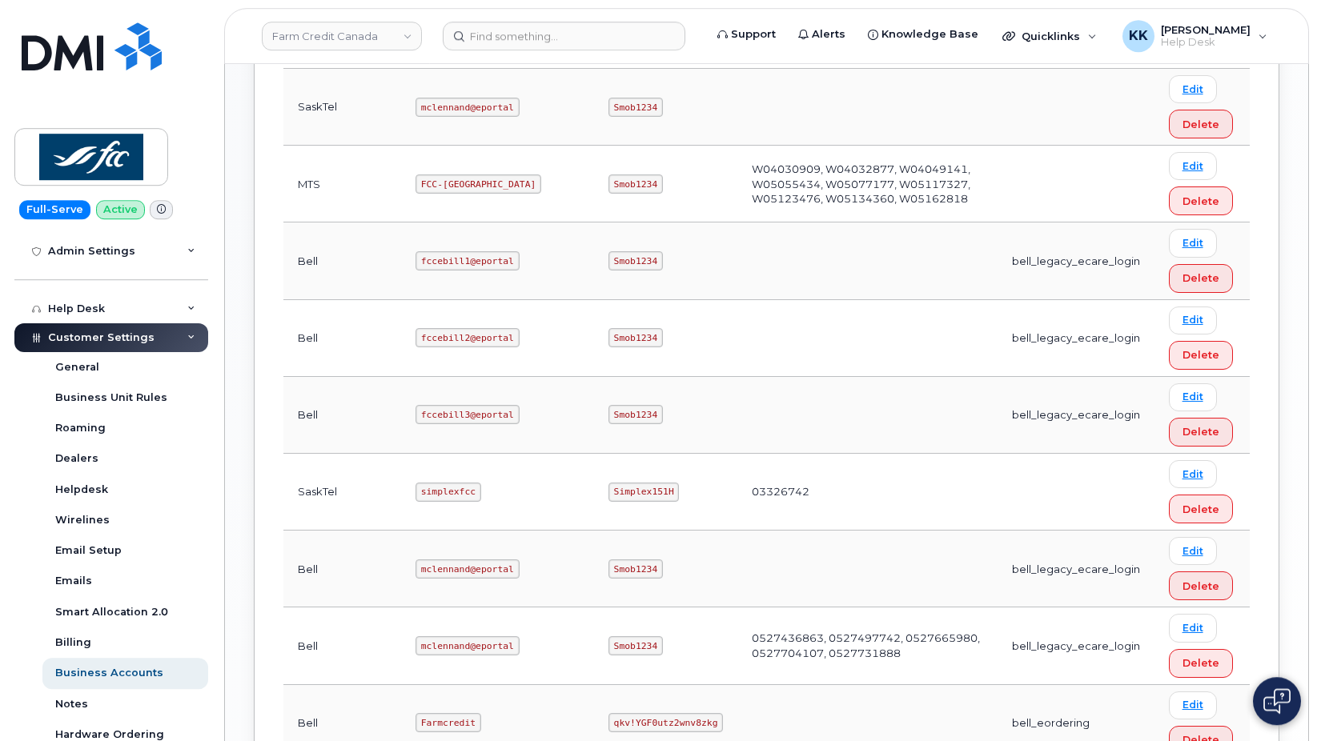
scroll to position [898, 0]
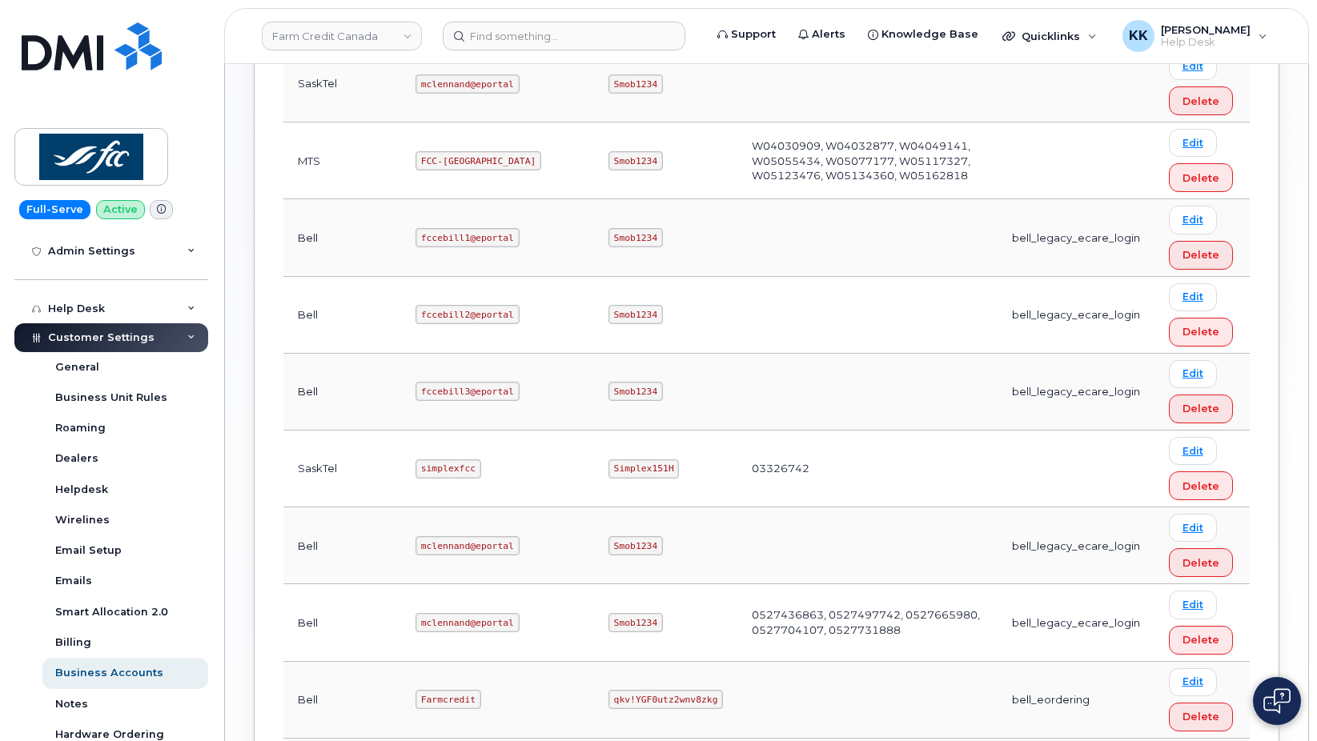
click at [416, 460] on code "simplexfcc" at bounding box center [449, 469] width 66 height 19
click at [608, 460] on code "Simplex151H" at bounding box center [643, 469] width 71 height 19
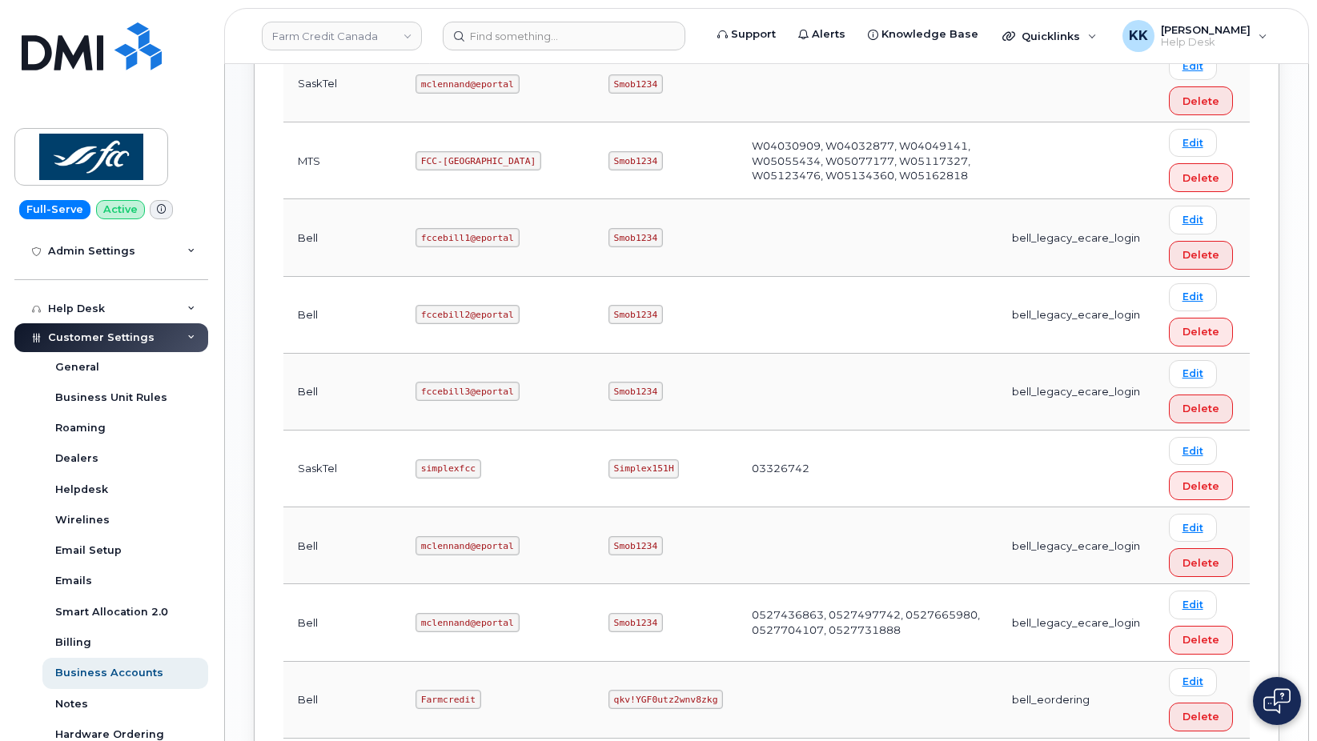
click at [608, 460] on code "Simplex151H" at bounding box center [643, 469] width 71 height 19
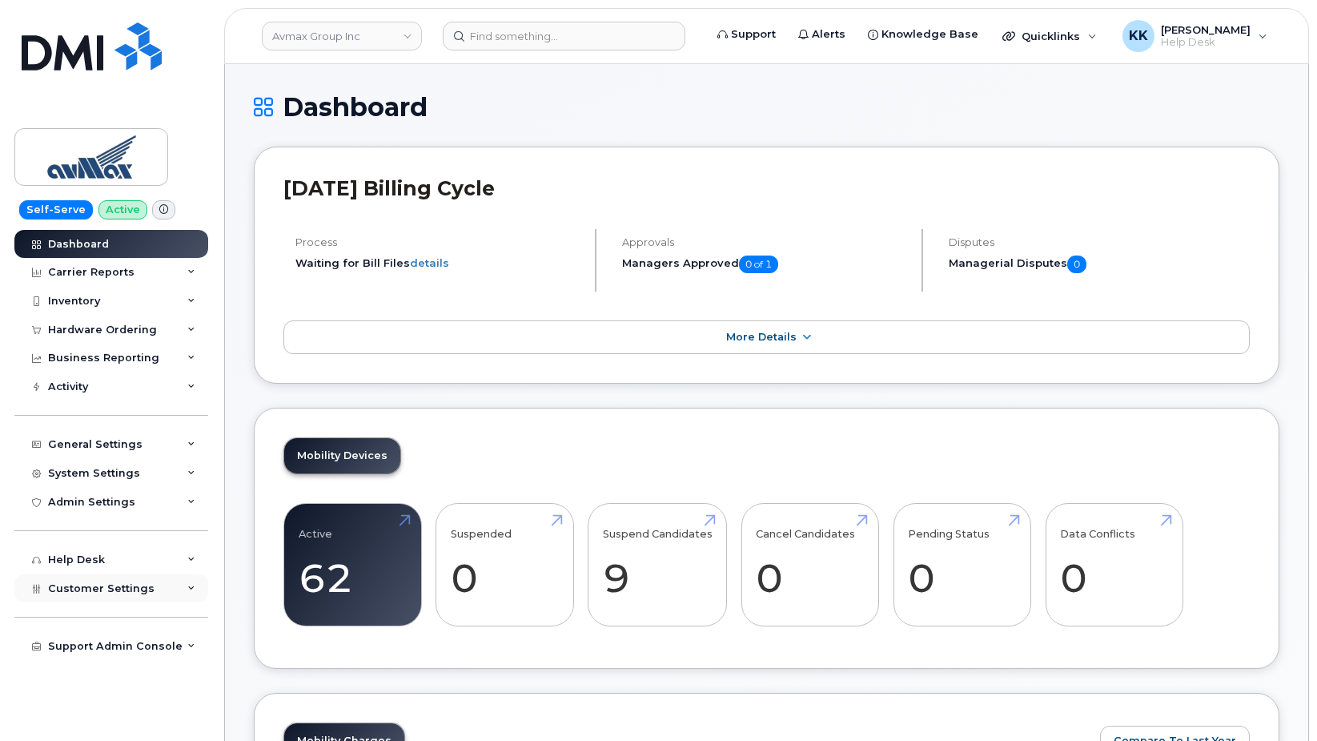
click at [100, 587] on span "Customer Settings" at bounding box center [101, 588] width 106 height 12
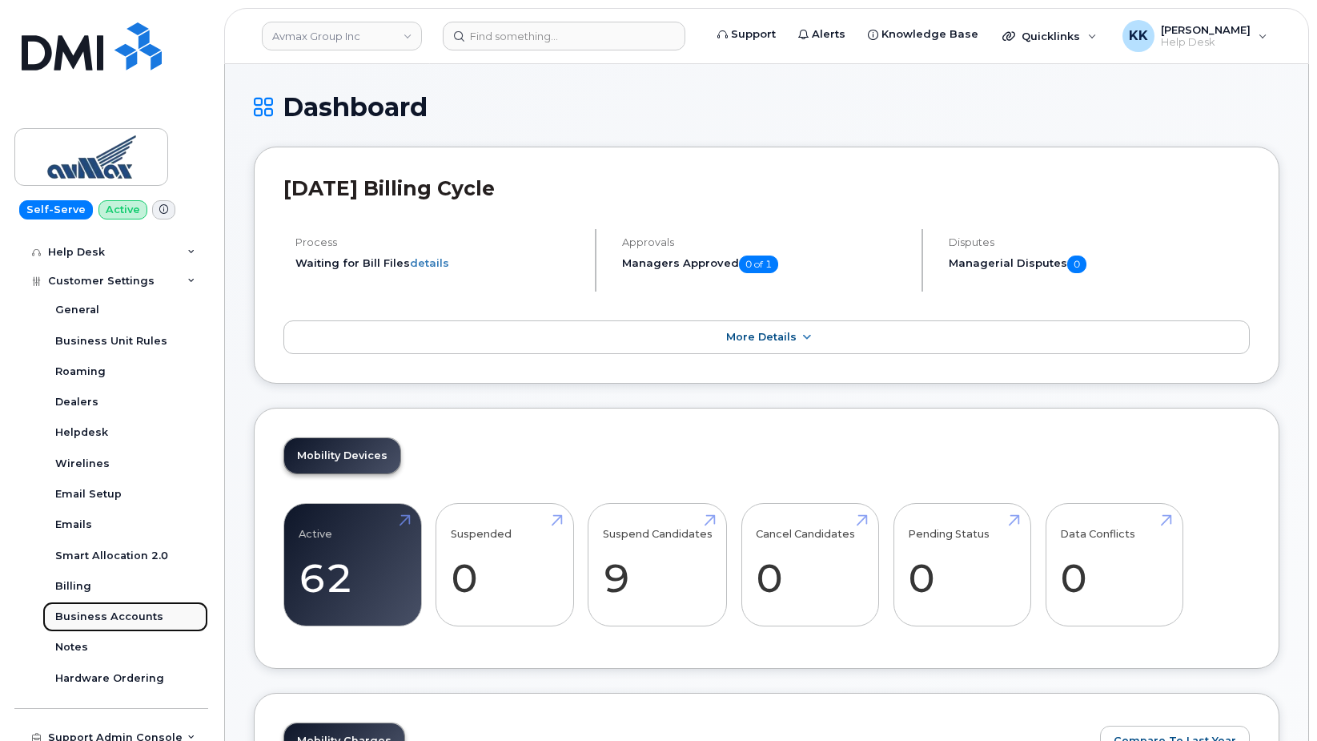
click at [115, 618] on div "Business Accounts" at bounding box center [109, 616] width 108 height 14
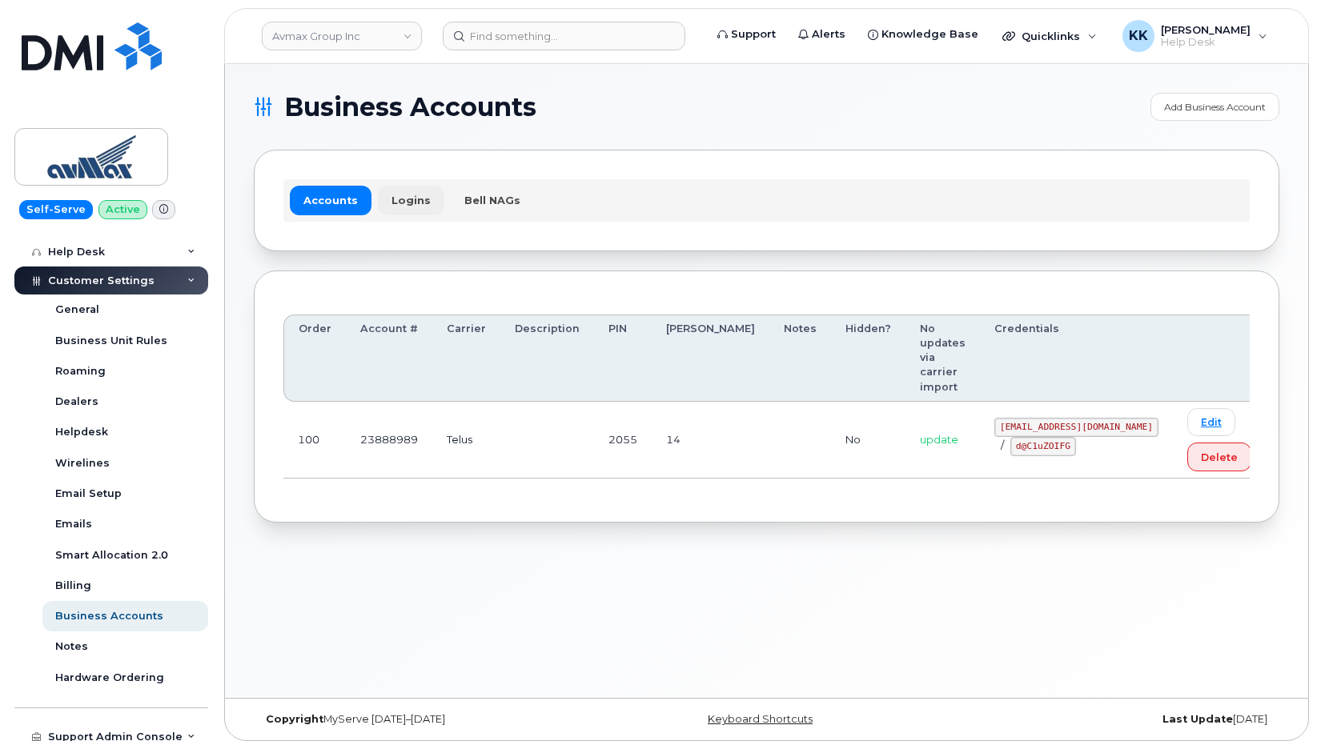
click at [420, 200] on link "Logins" at bounding box center [411, 200] width 66 height 29
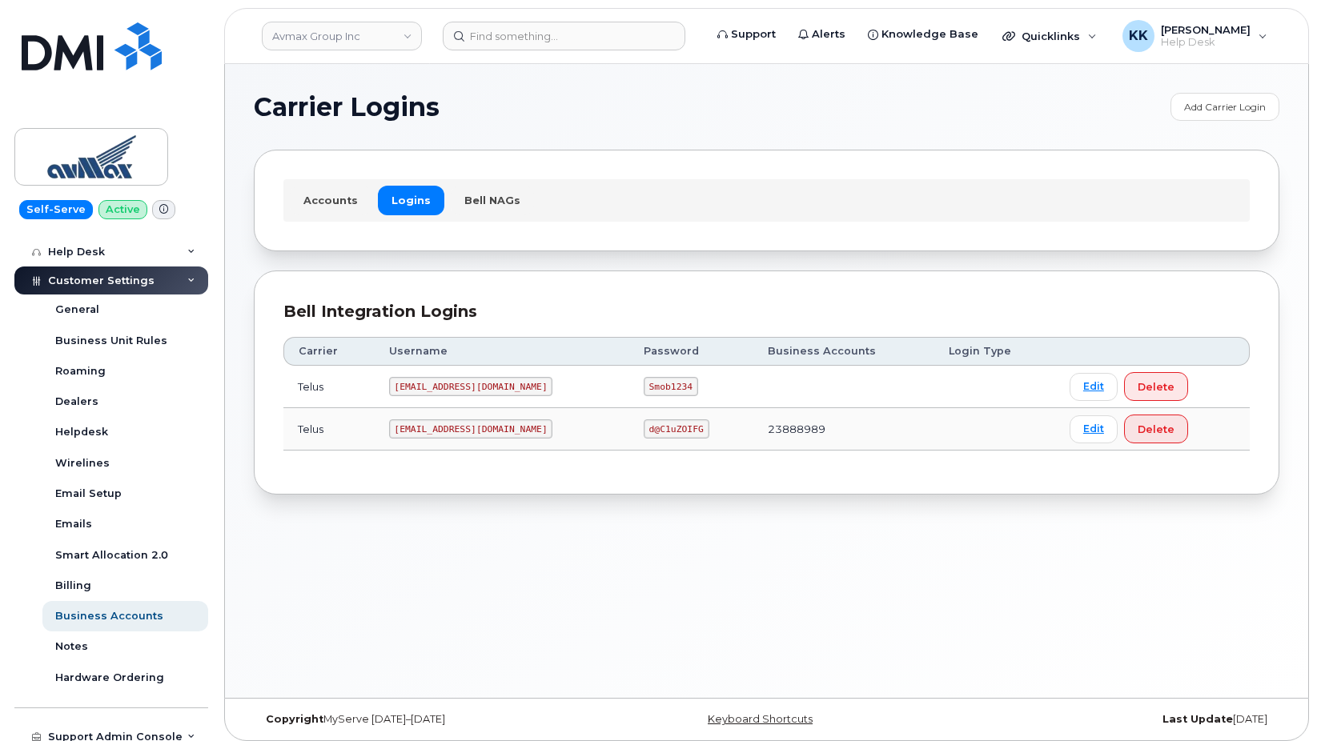
click at [454, 422] on code "[EMAIL_ADDRESS][DOMAIN_NAME]" at bounding box center [471, 429] width 164 height 19
click at [663, 430] on code "d@C1uZOIFG" at bounding box center [677, 429] width 66 height 19
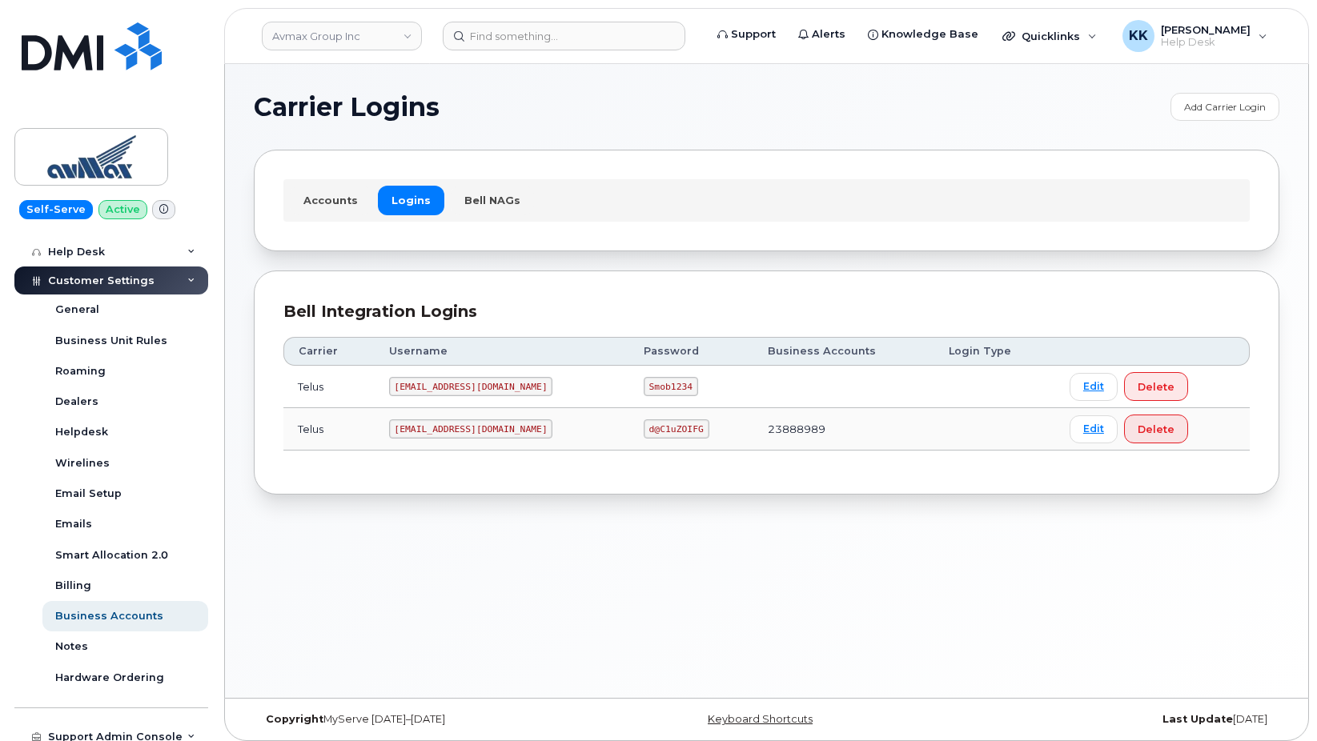
click at [663, 430] on code "d@C1uZOIFG" at bounding box center [677, 429] width 66 height 19
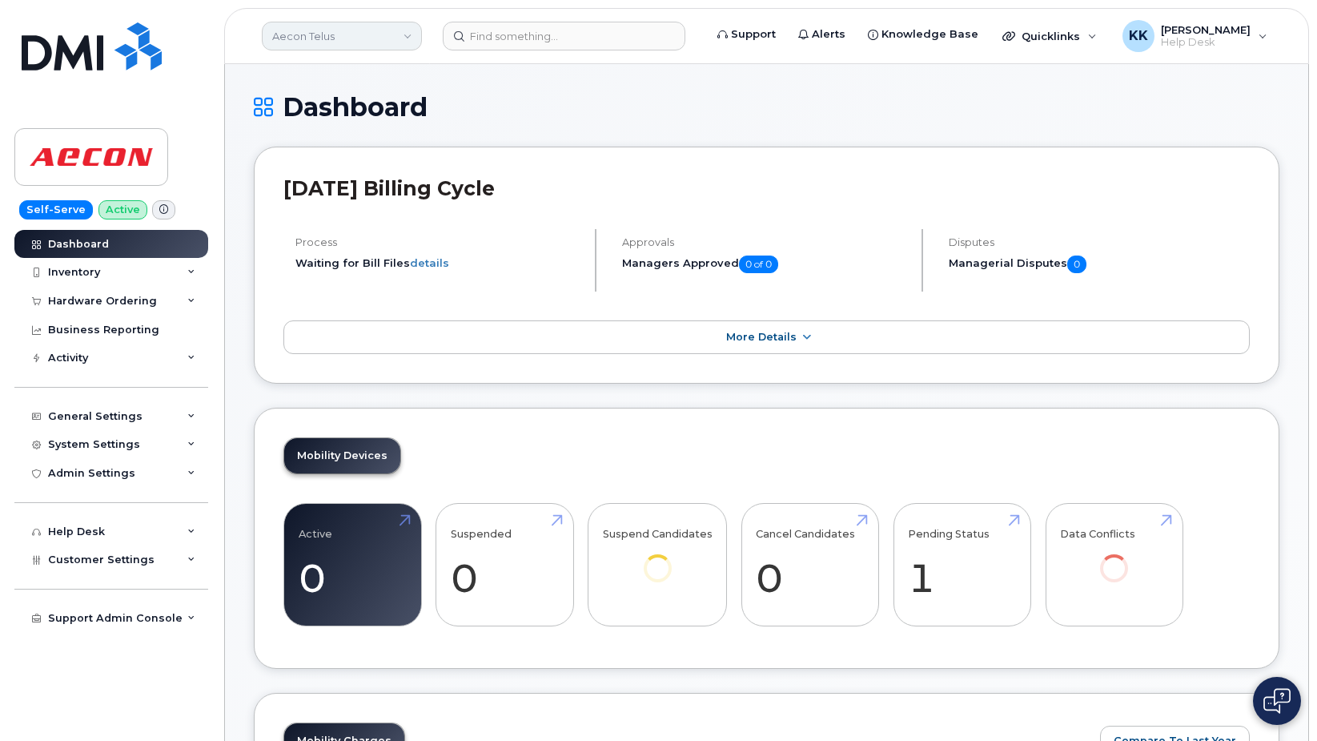
click at [334, 30] on link "Aecon Telus" at bounding box center [342, 36] width 160 height 29
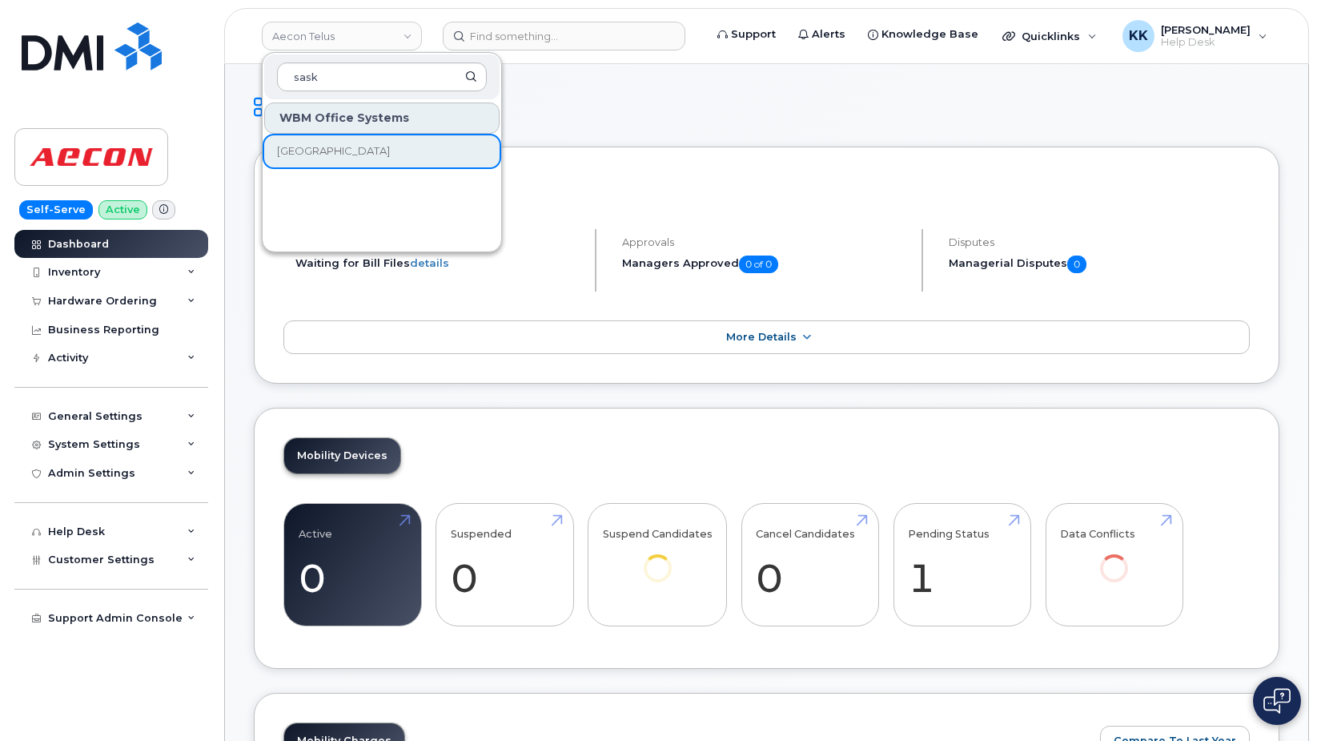
type input "sask"
click at [347, 167] on div "WBM Office Systems [GEOGRAPHIC_DATA]" at bounding box center [382, 173] width 239 height 144
click at [347, 145] on span "[GEOGRAPHIC_DATA]" at bounding box center [333, 151] width 113 height 16
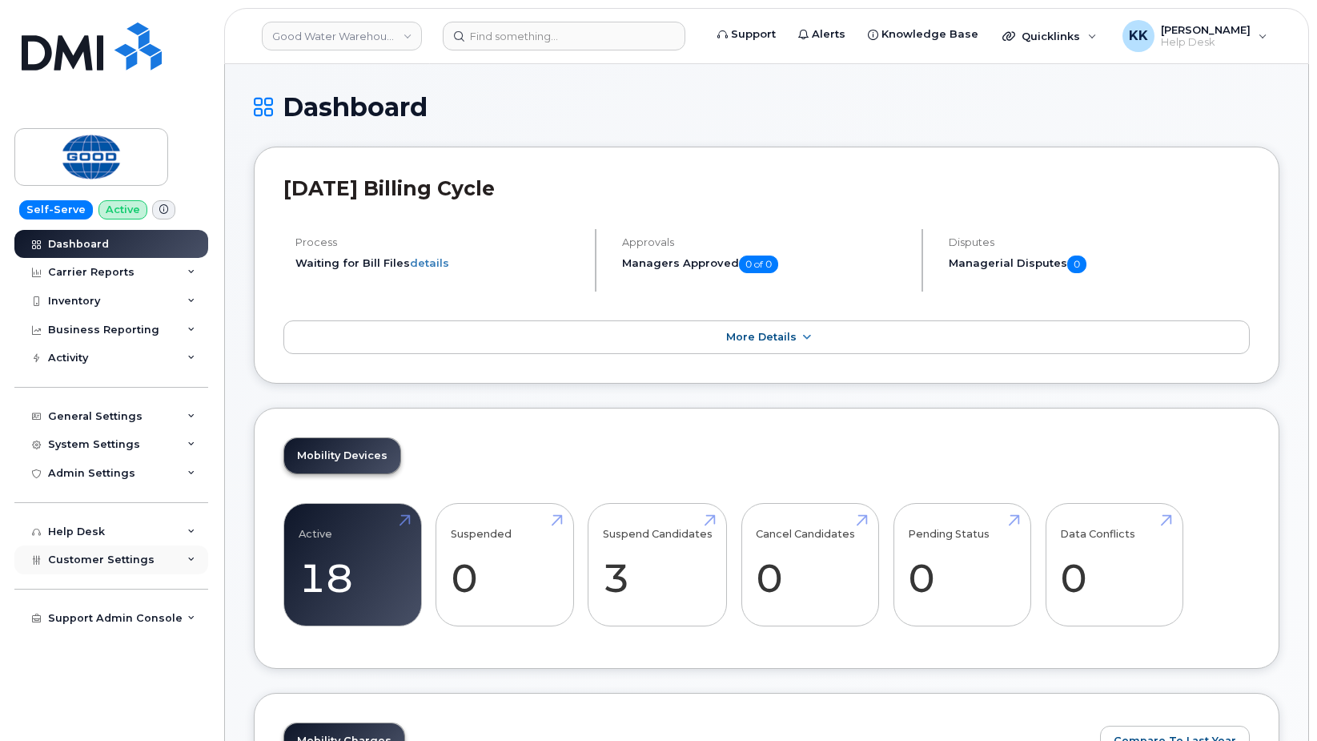
click at [128, 549] on div "Customer Settings" at bounding box center [111, 559] width 194 height 29
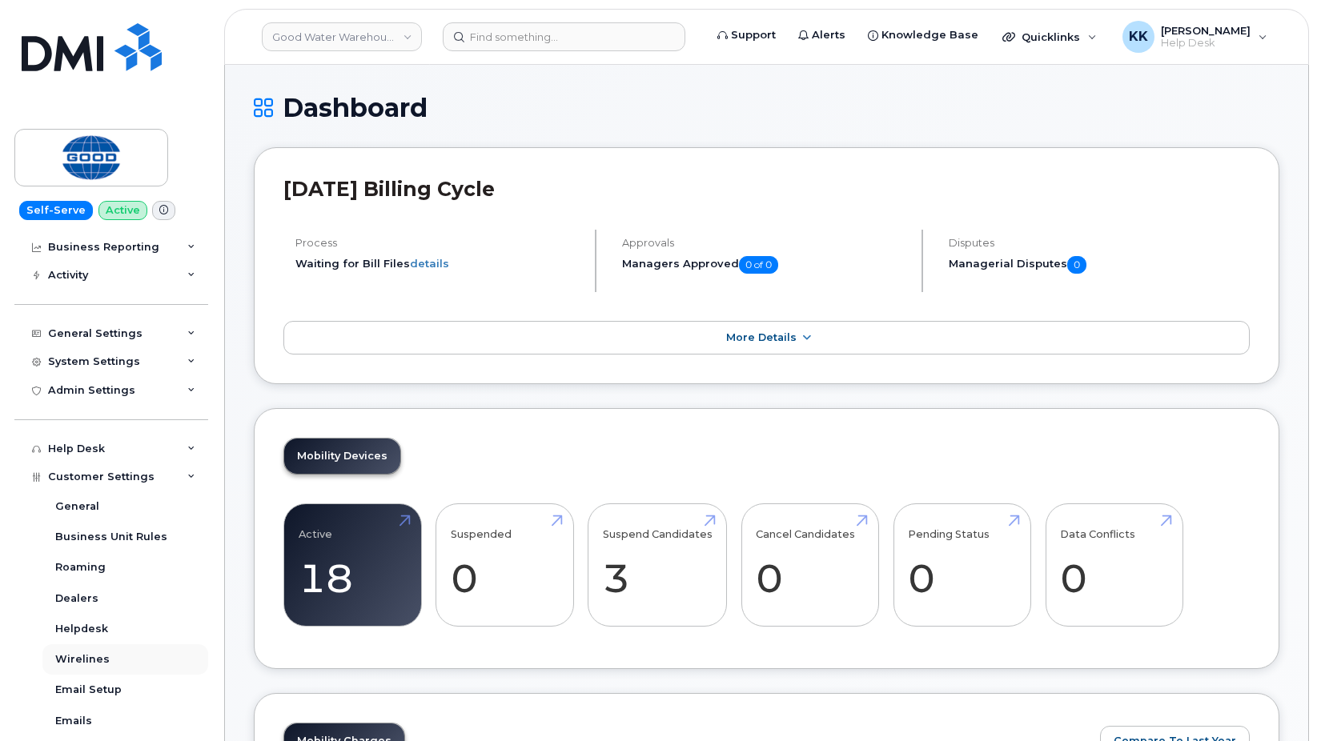
scroll to position [289, 0]
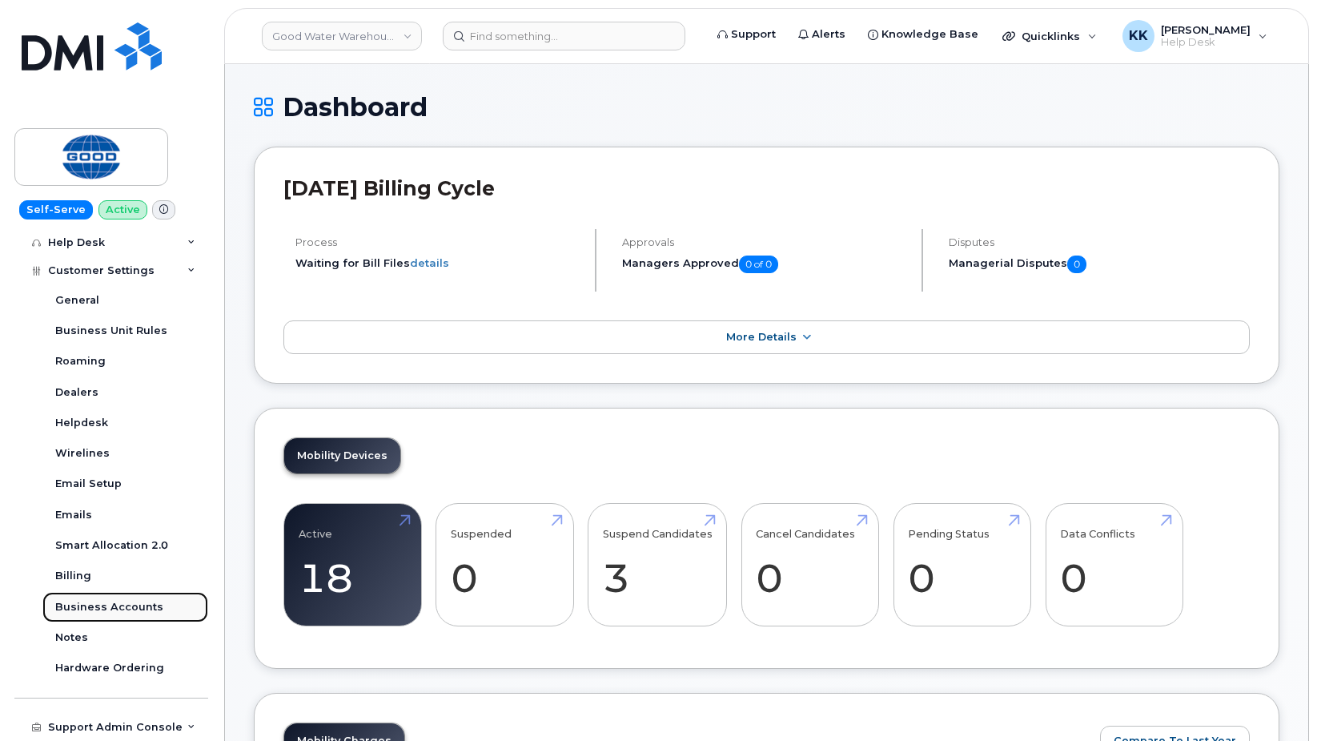
click at [120, 611] on div "Business Accounts" at bounding box center [109, 607] width 108 height 14
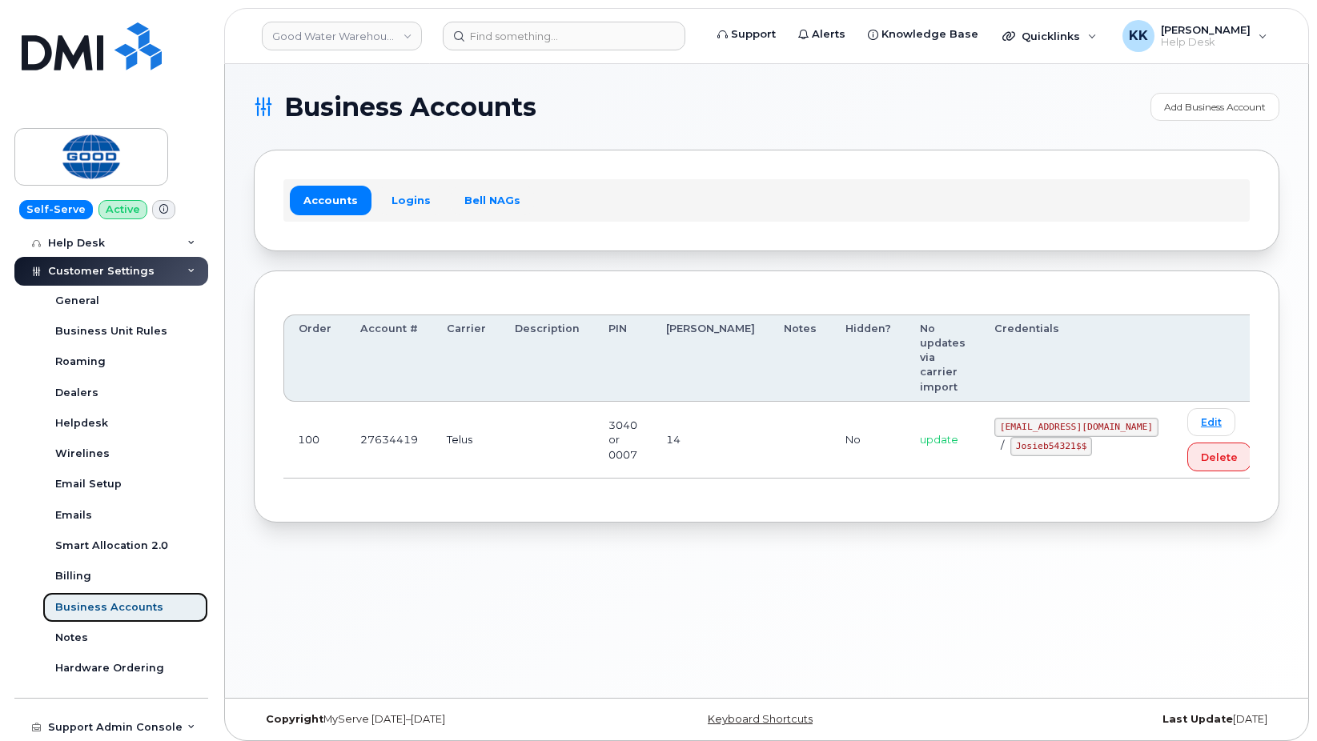
scroll to position [288, 0]
click at [411, 201] on link "Logins" at bounding box center [411, 200] width 66 height 29
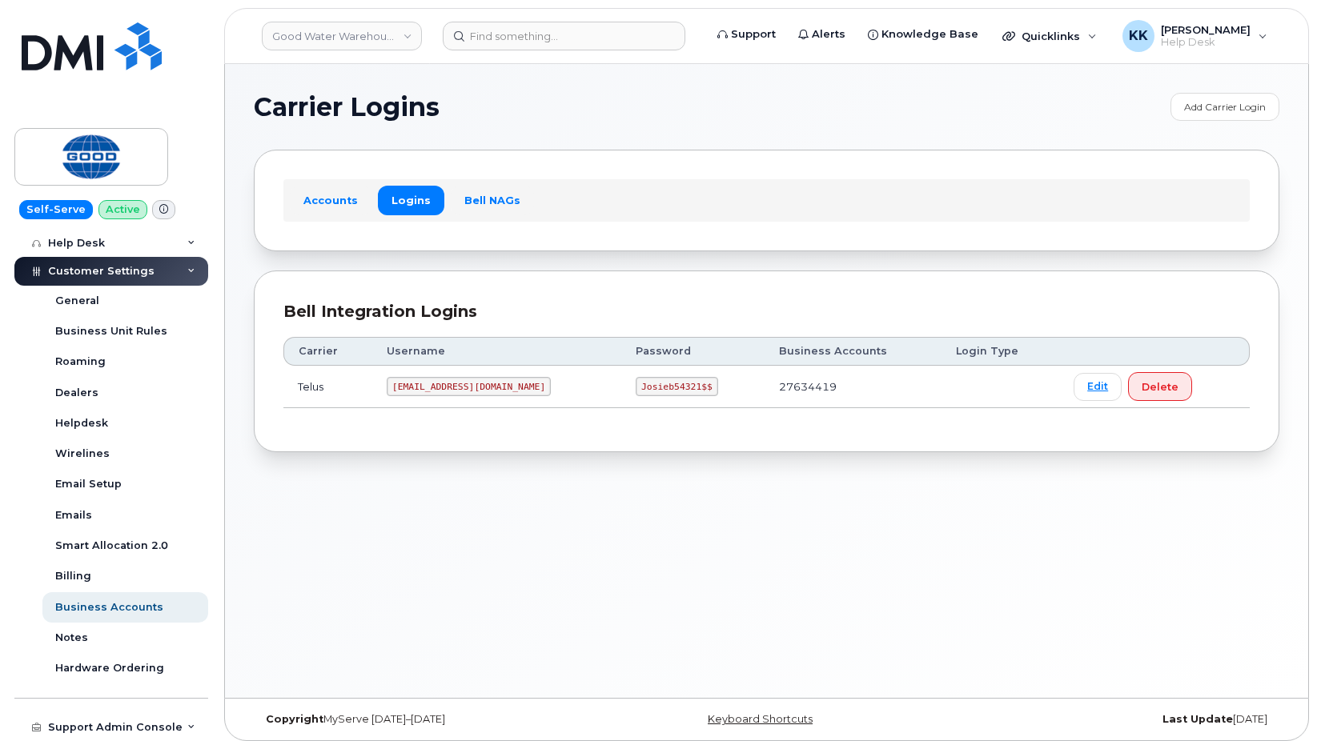
click at [449, 380] on code "tberry@goodwaterwarehouse.com" at bounding box center [469, 386] width 164 height 19
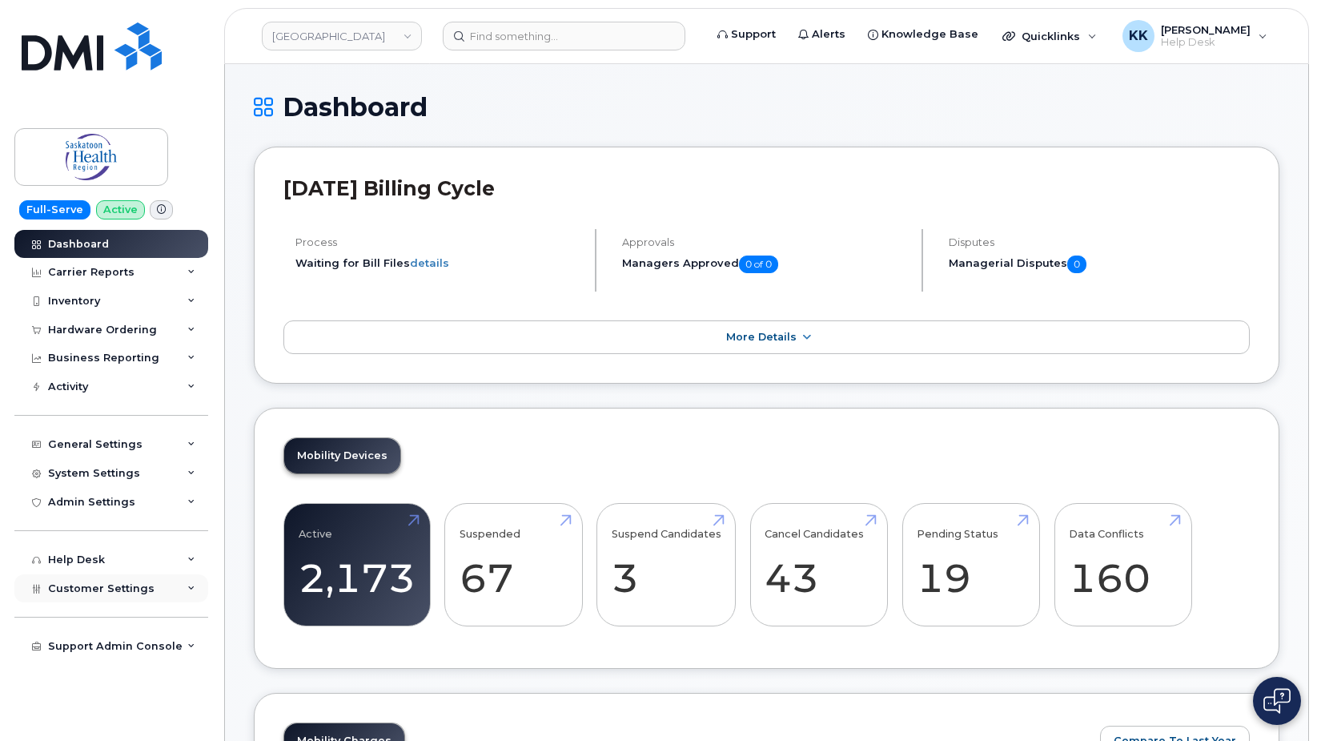
click at [90, 594] on span "Customer Settings" at bounding box center [101, 588] width 106 height 12
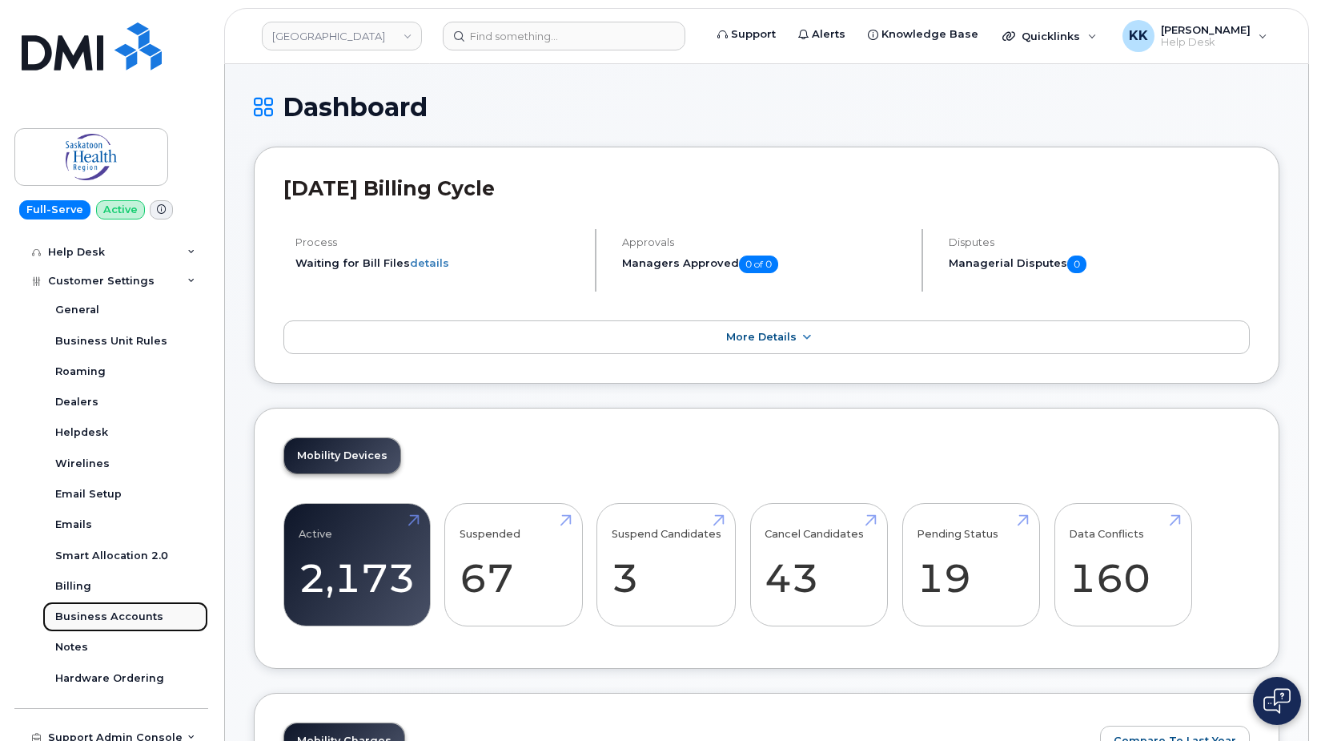
click at [118, 616] on div "Business Accounts" at bounding box center [109, 616] width 108 height 14
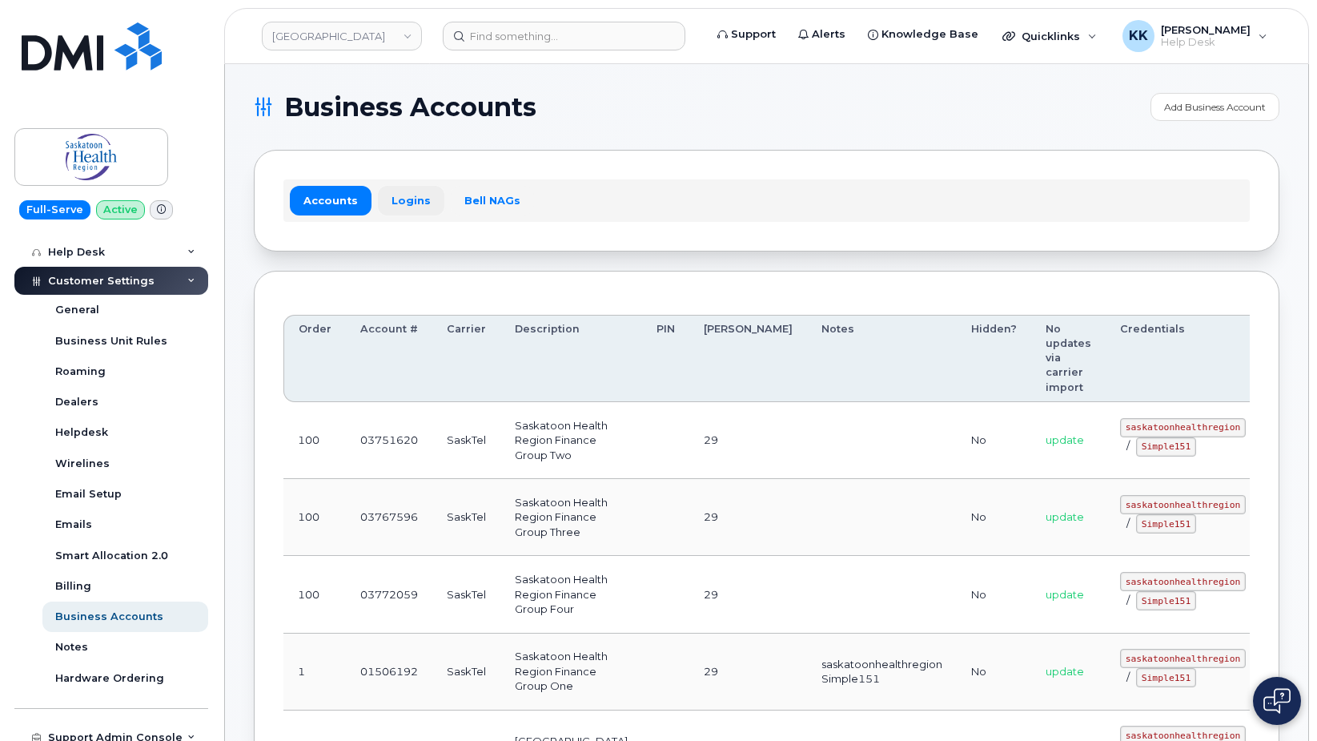
click at [395, 201] on link "Logins" at bounding box center [411, 200] width 66 height 29
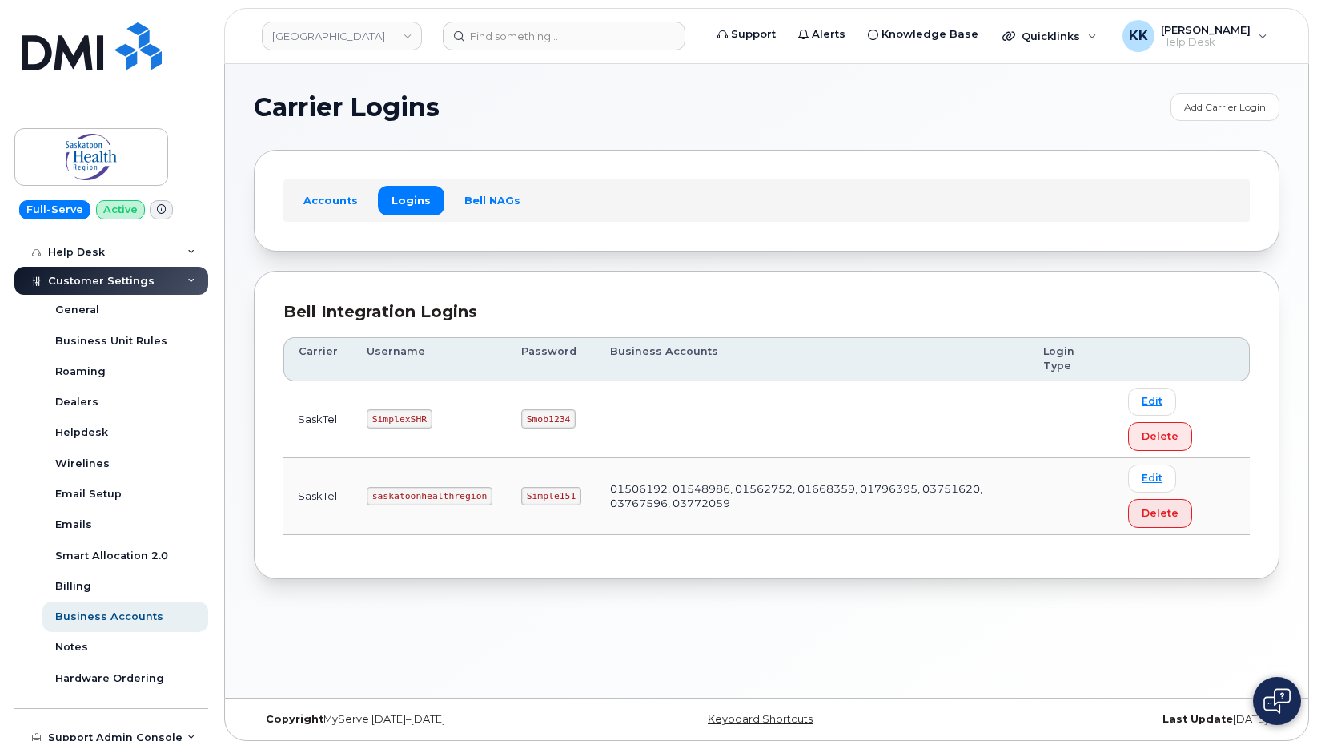
click at [436, 496] on code "saskatoonhealthregion" at bounding box center [430, 496] width 126 height 19
click at [436, 495] on code "saskatoonhealthregion" at bounding box center [430, 496] width 126 height 19
click at [544, 497] on code "Simple151" at bounding box center [551, 496] width 60 height 19
click at [543, 497] on code "Simple151" at bounding box center [551, 496] width 60 height 19
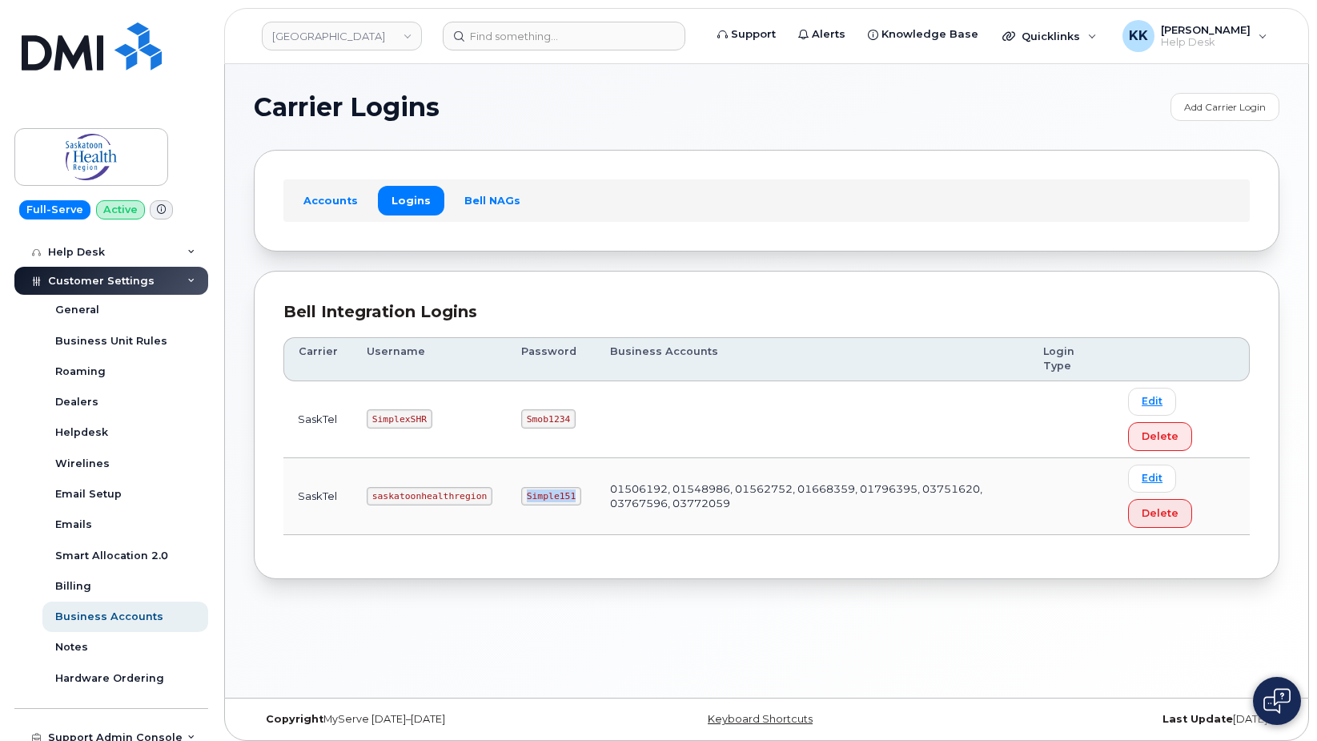
copy code "Simple151"
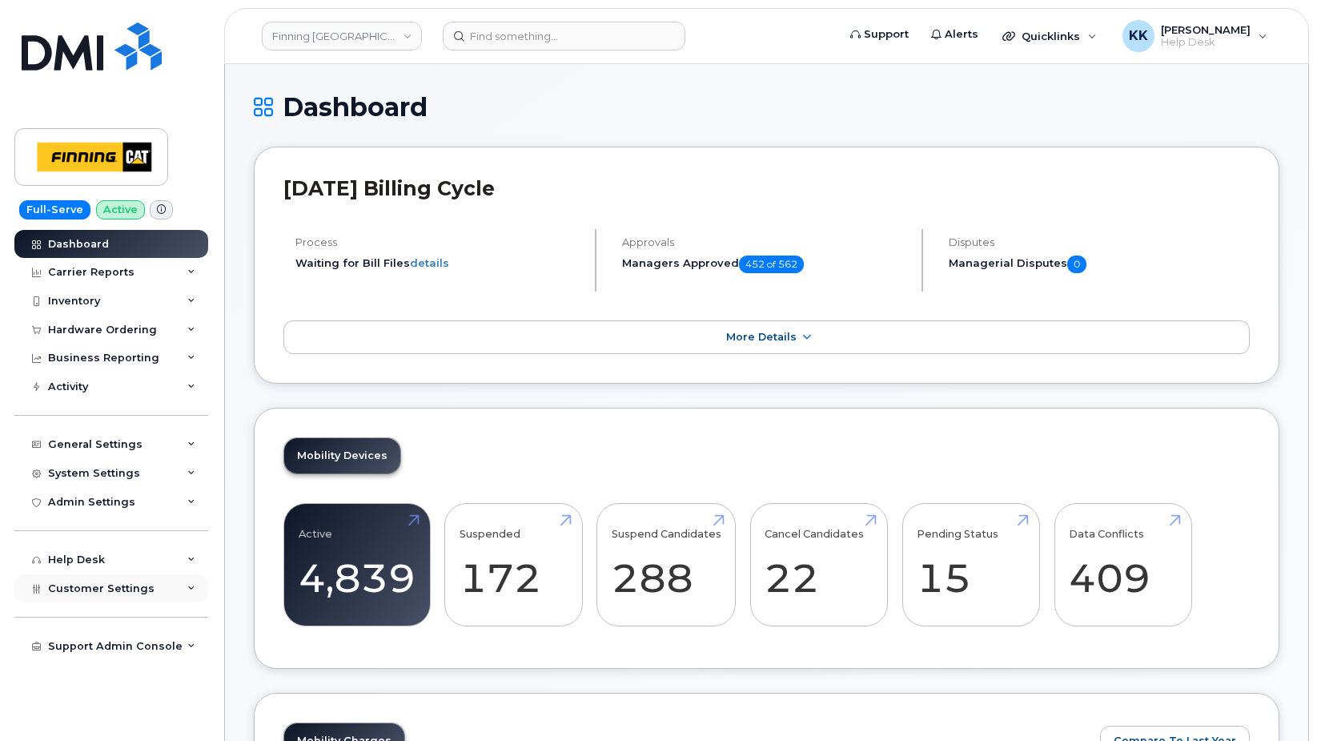
click at [118, 583] on span "Customer Settings" at bounding box center [101, 588] width 106 height 12
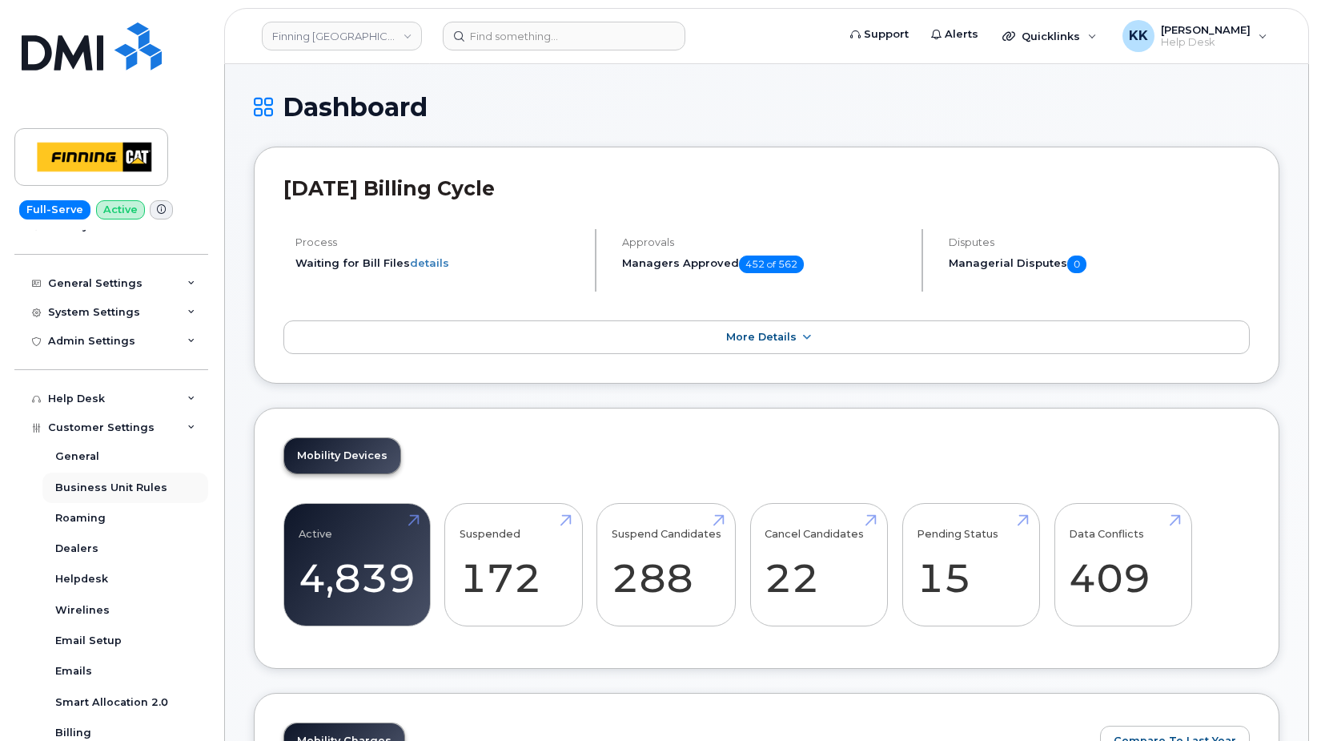
scroll to position [231, 0]
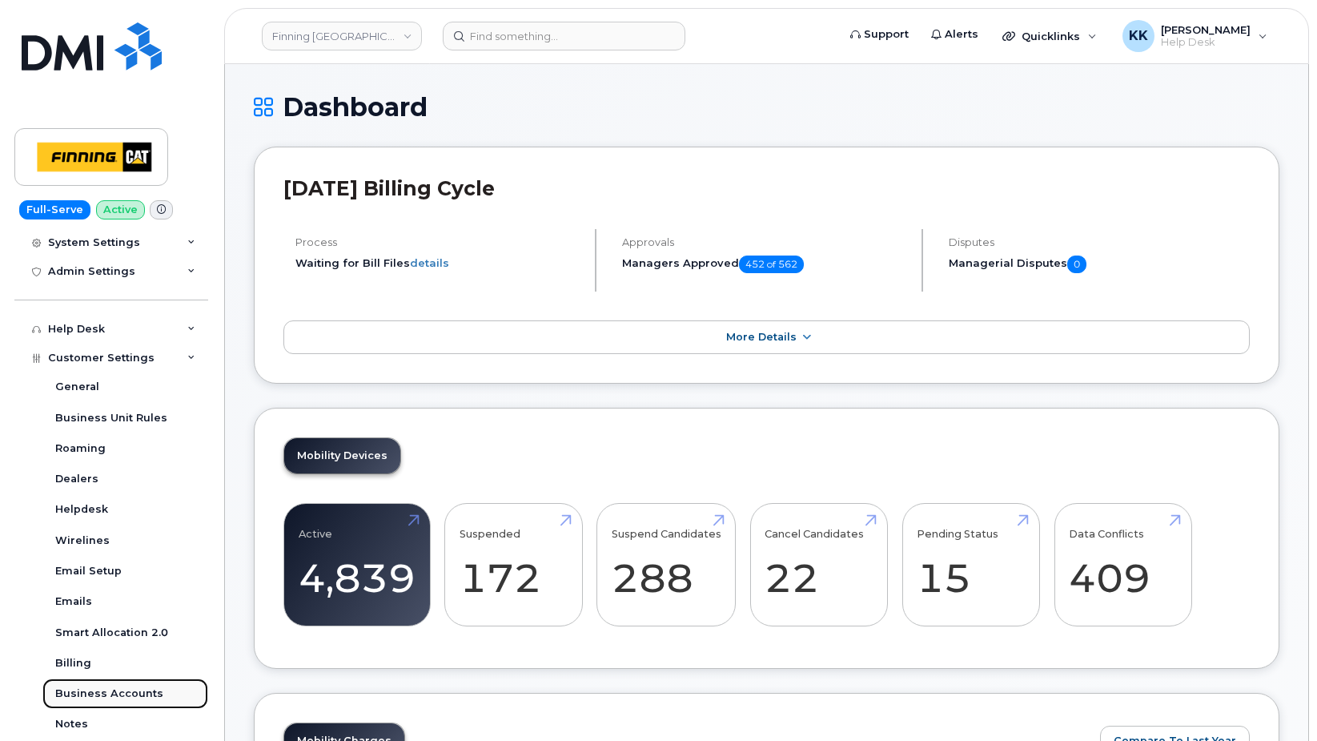
click at [134, 690] on div "Business Accounts" at bounding box center [109, 693] width 108 height 14
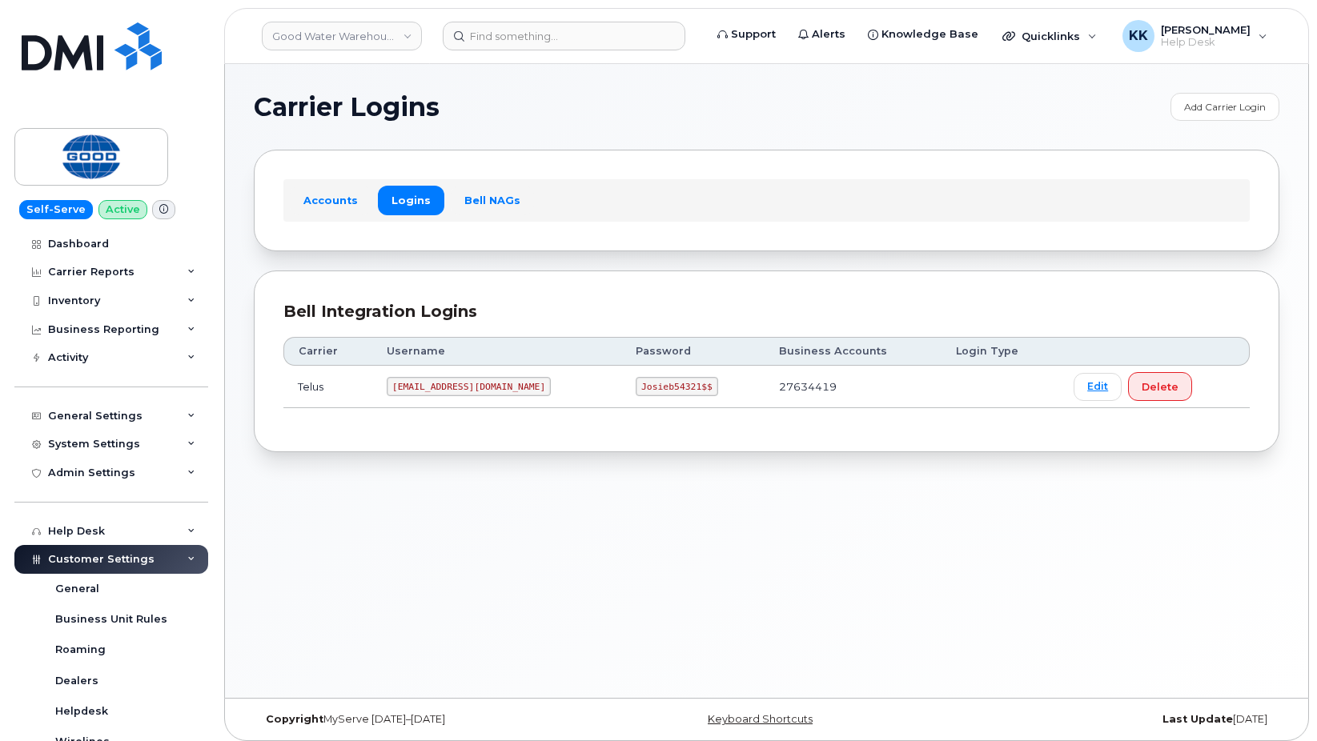
click at [664, 390] on code "Josieb54321$$" at bounding box center [677, 386] width 82 height 19
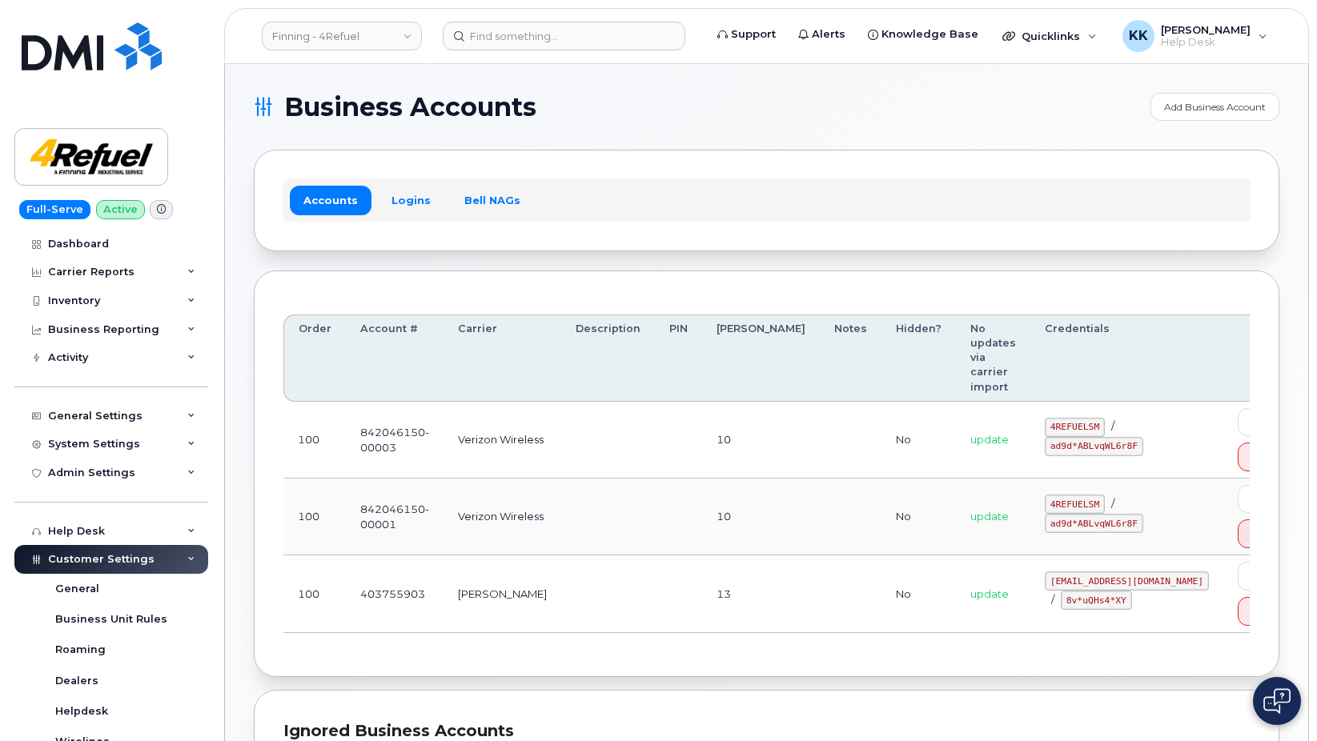
scroll to position [231, 0]
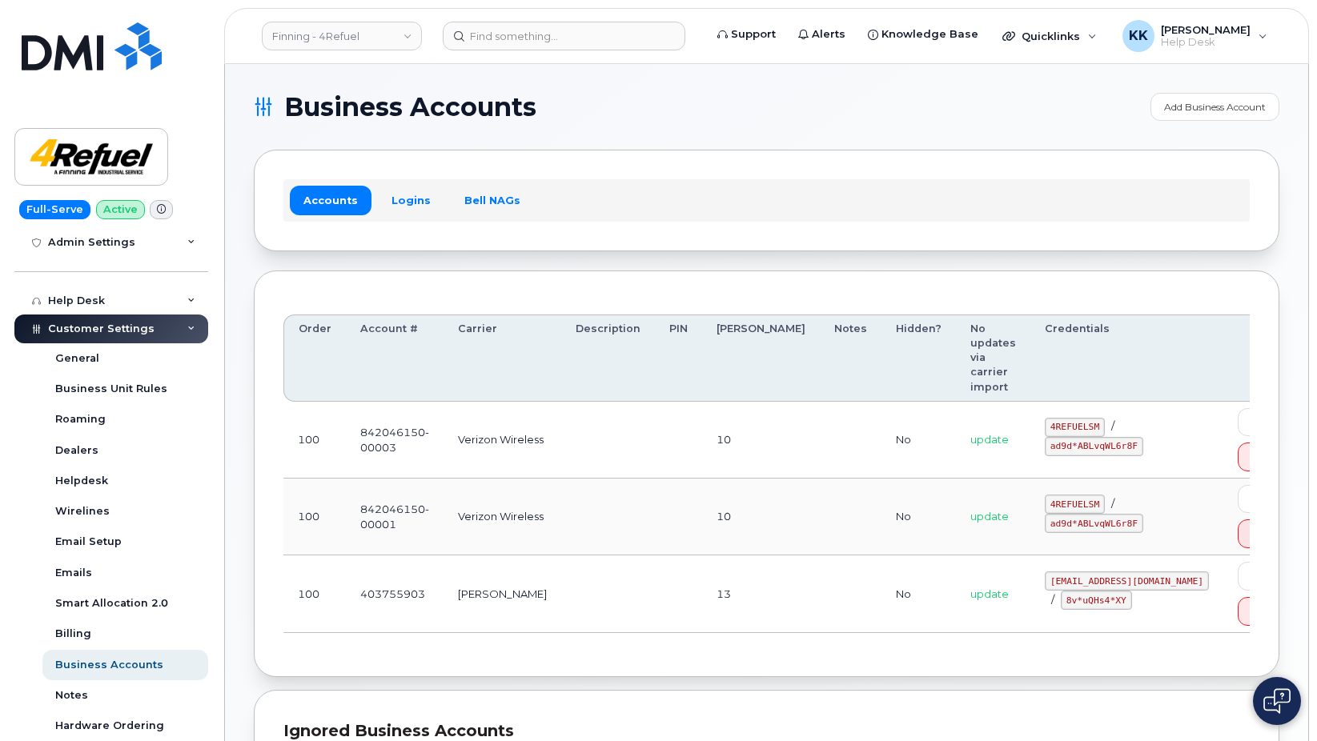
drag, startPoint x: 421, startPoint y: 203, endPoint x: 529, endPoint y: 173, distance: 112.3
click at [420, 203] on link "Logins" at bounding box center [411, 200] width 66 height 29
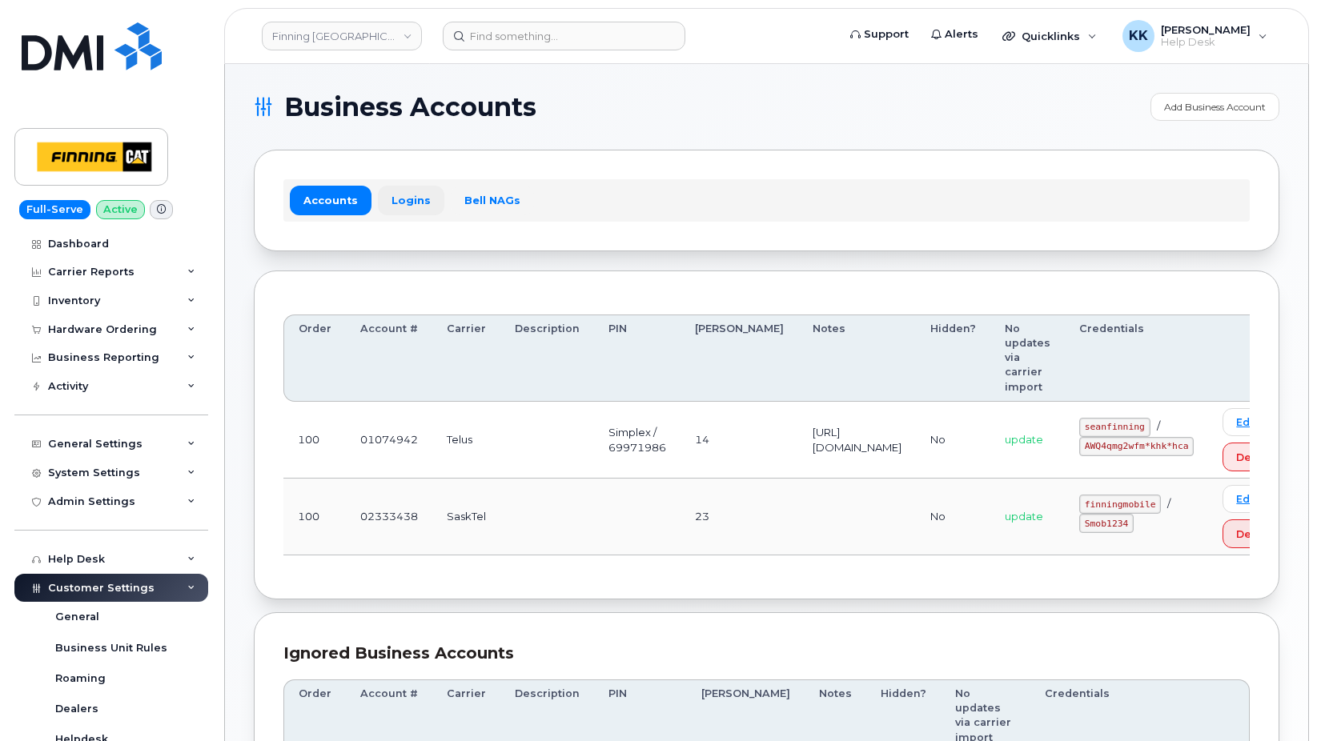
scroll to position [231, 0]
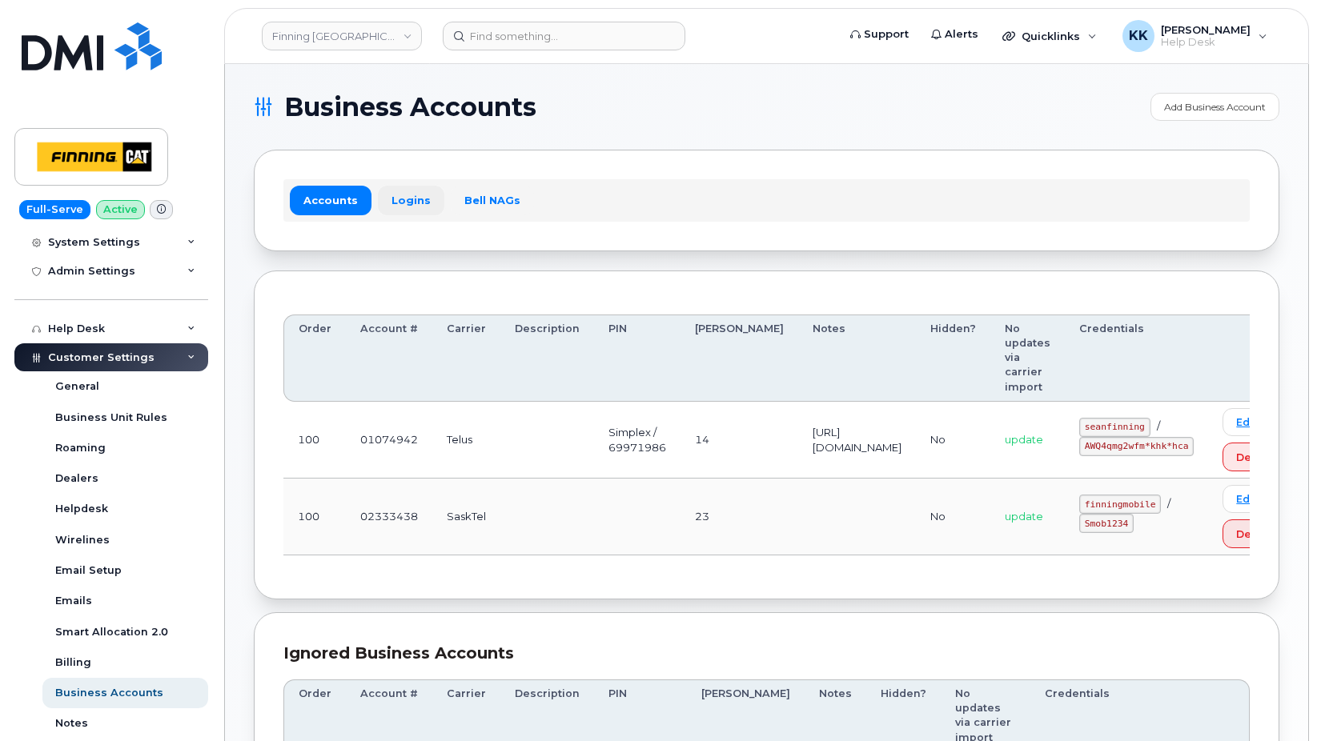
click at [391, 201] on link "Logins" at bounding box center [411, 200] width 66 height 29
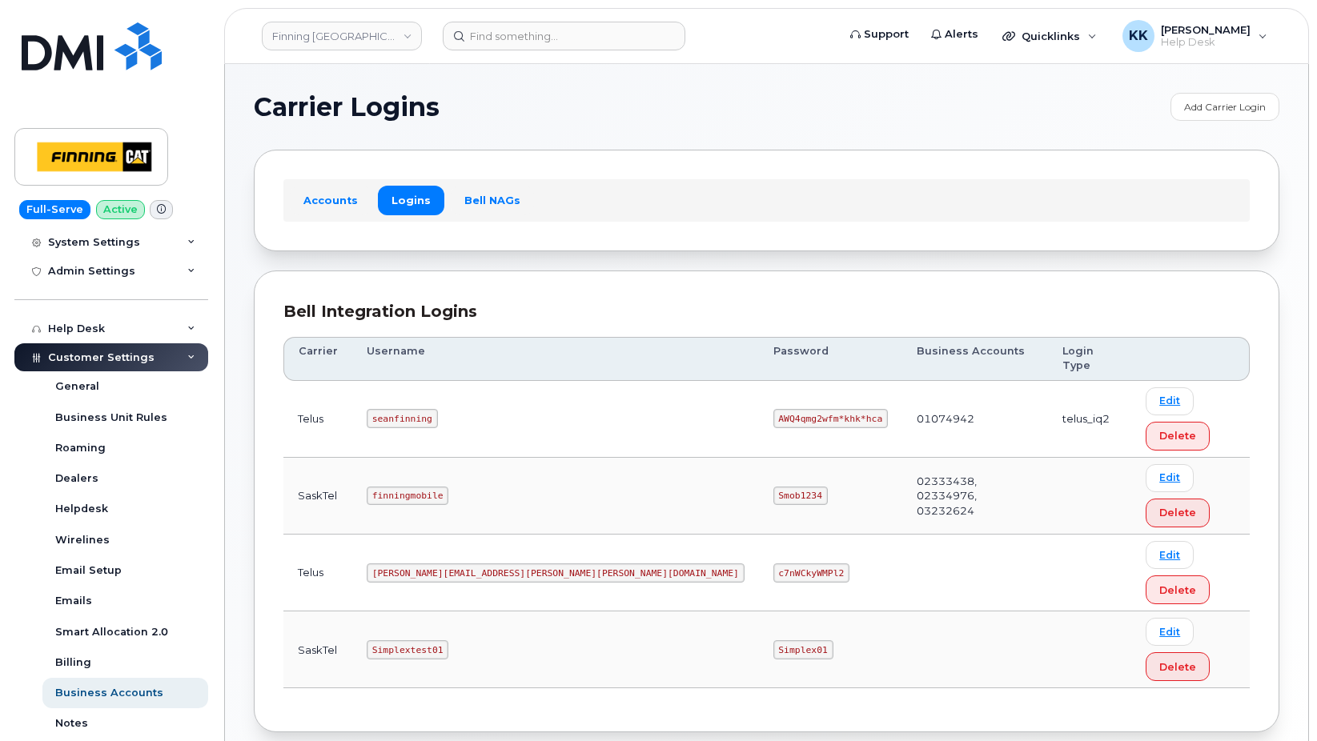
click at [403, 409] on code "seanfinning" at bounding box center [402, 418] width 71 height 19
click at [773, 409] on code "AWQ4qmg2wfm*khk*hca" at bounding box center [830, 418] width 114 height 19
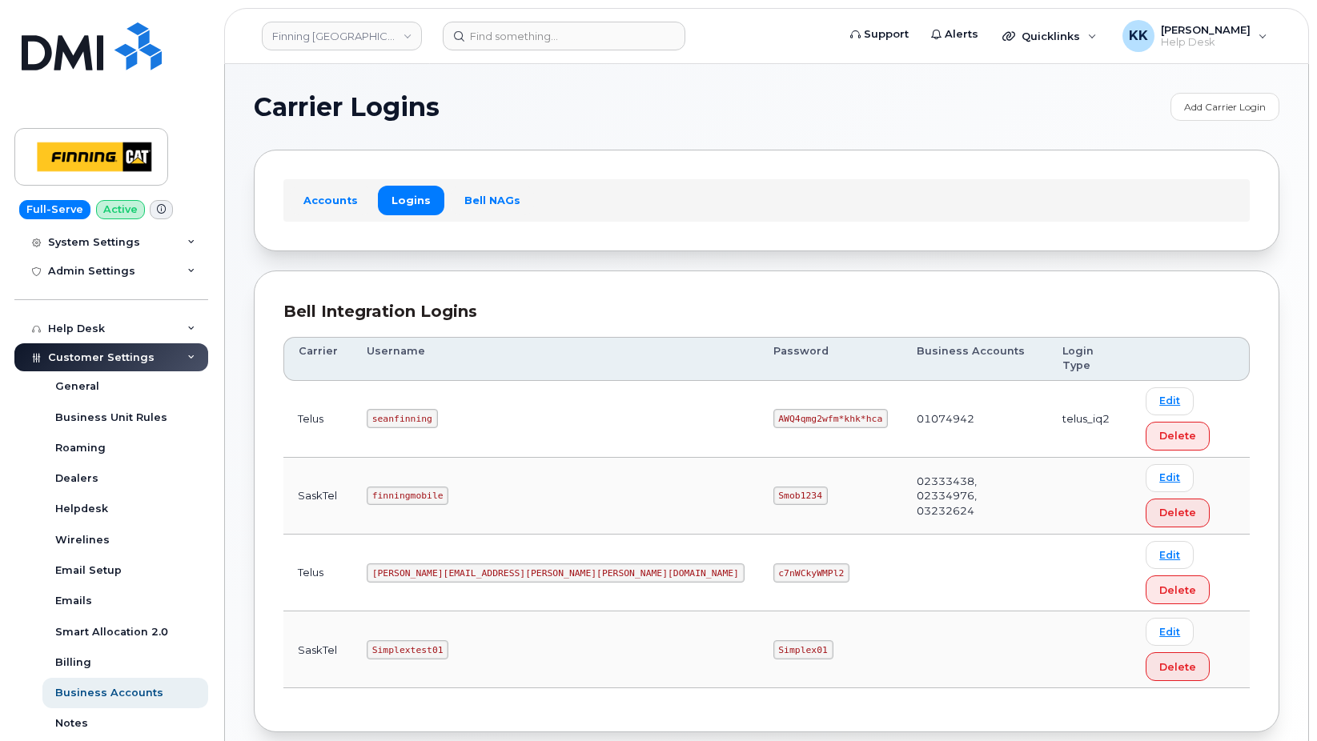
click at [773, 409] on code "AWQ4qmg2wfm*khk*hca" at bounding box center [830, 418] width 114 height 19
click at [419, 409] on code "seanfinning" at bounding box center [402, 418] width 71 height 19
click at [773, 409] on code "AWQ4qmg2wfm*khk*hca" at bounding box center [830, 418] width 114 height 19
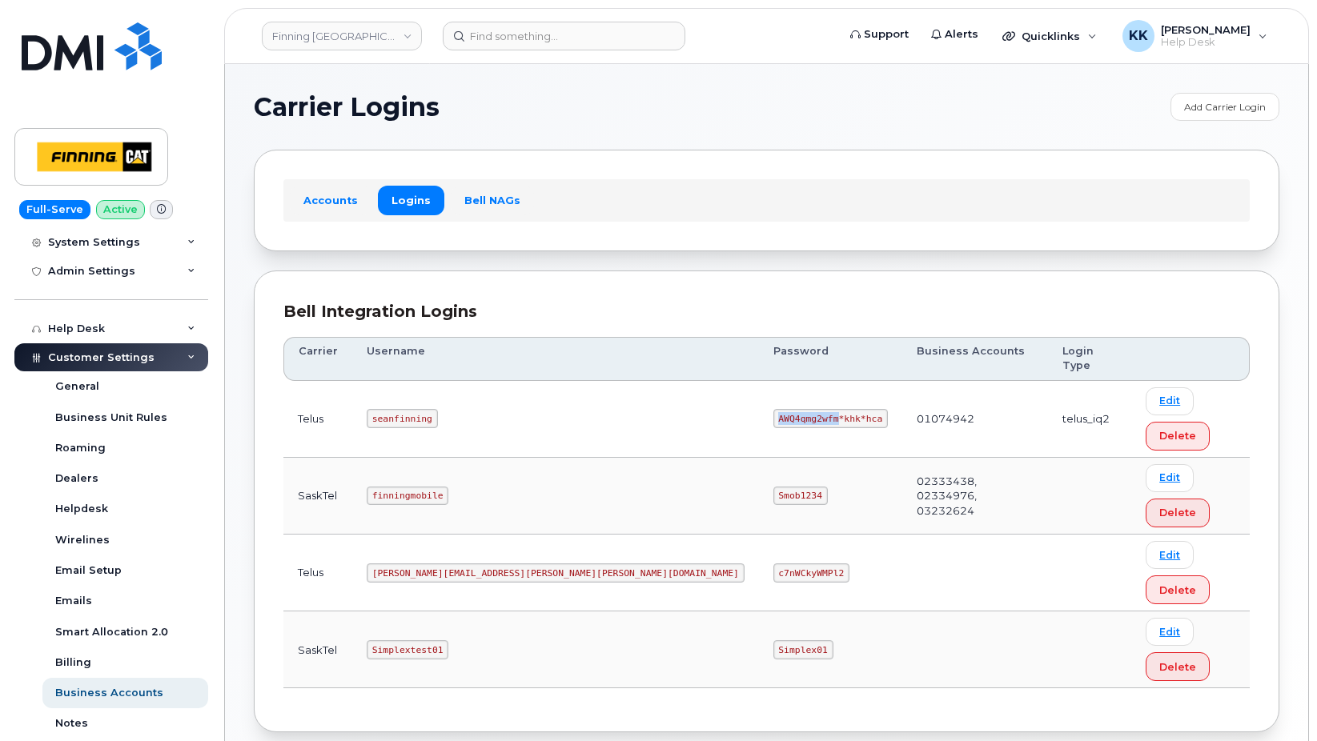
click at [773, 409] on code "AWQ4qmg2wfm*khk*hca" at bounding box center [830, 418] width 114 height 19
